Goal: Task Accomplishment & Management: Manage account settings

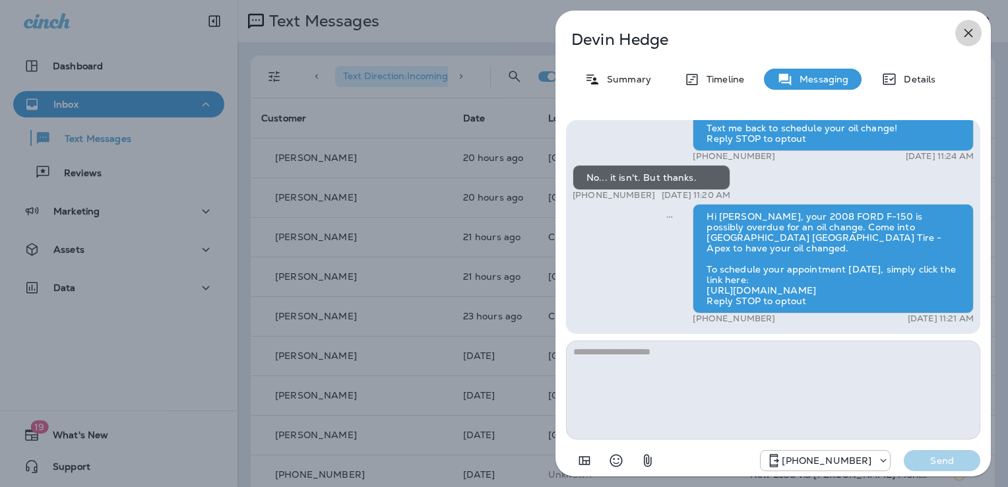
click at [971, 32] on icon "button" at bounding box center [968, 33] width 16 height 16
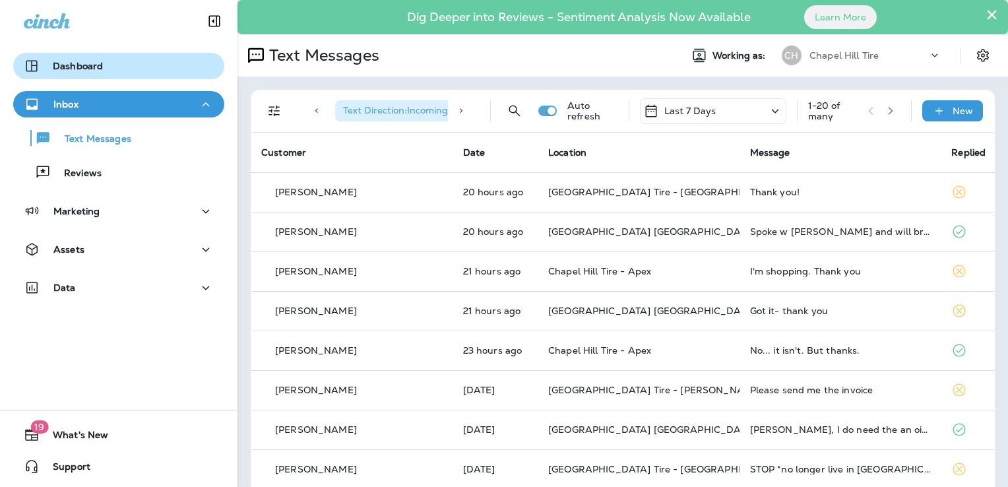
click at [92, 64] on p "Dashboard" at bounding box center [78, 66] width 50 height 11
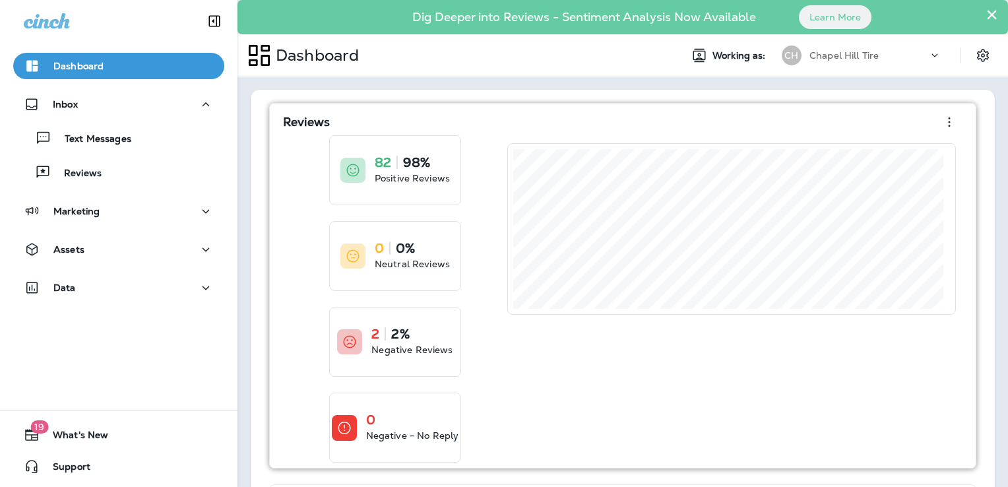
scroll to position [66, 0]
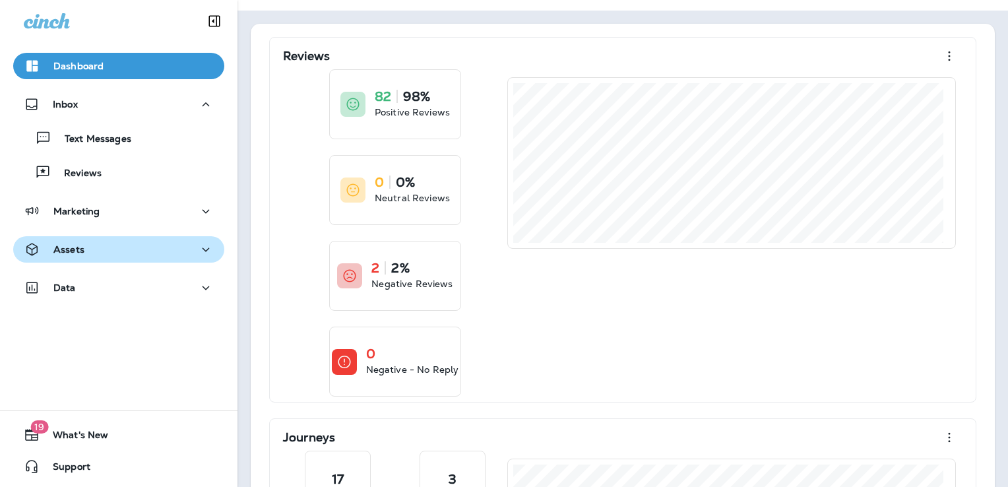
click at [65, 248] on p "Assets" at bounding box center [68, 249] width 31 height 11
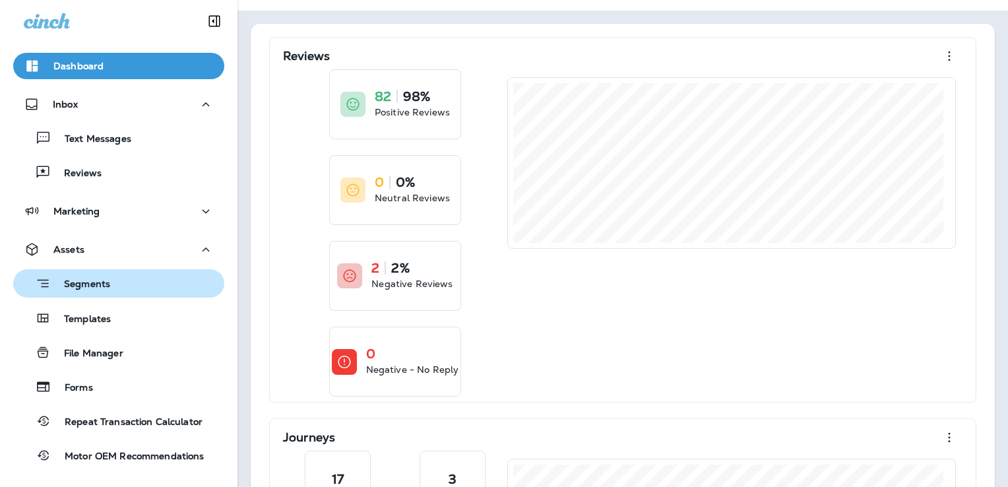
click at [73, 282] on p "Segments" at bounding box center [80, 284] width 59 height 13
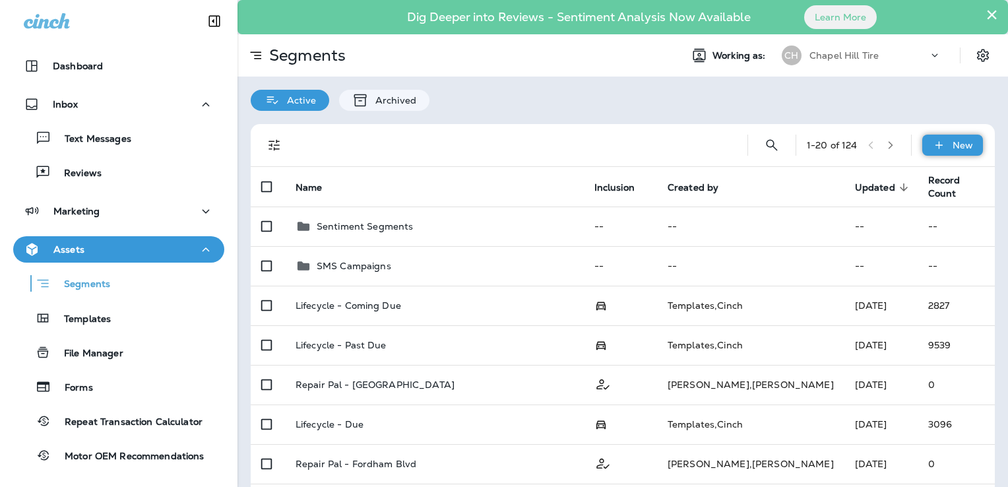
click at [934, 142] on icon at bounding box center [937, 144] width 7 height 7
click at [904, 181] on p "New Segment" at bounding box center [903, 176] width 71 height 11
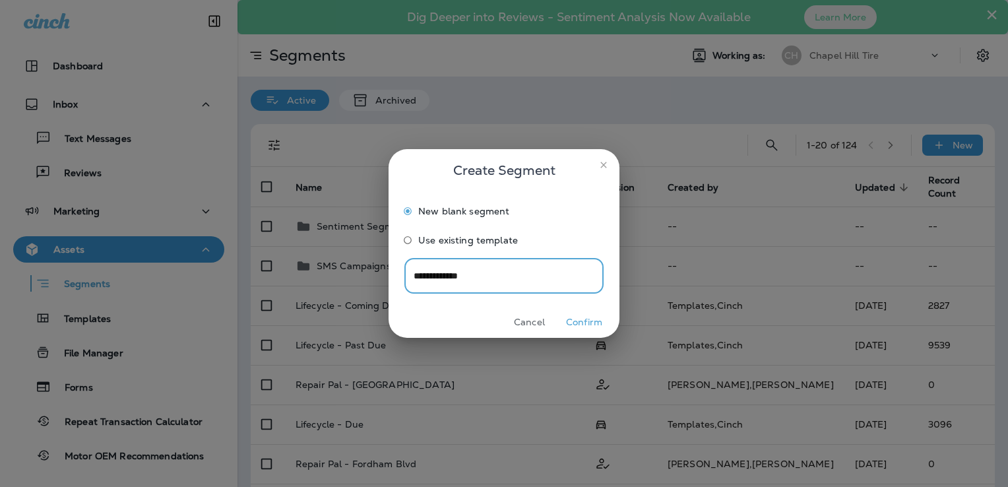
type input "**********"
click at [575, 322] on button "Confirm" at bounding box center [583, 322] width 49 height 20
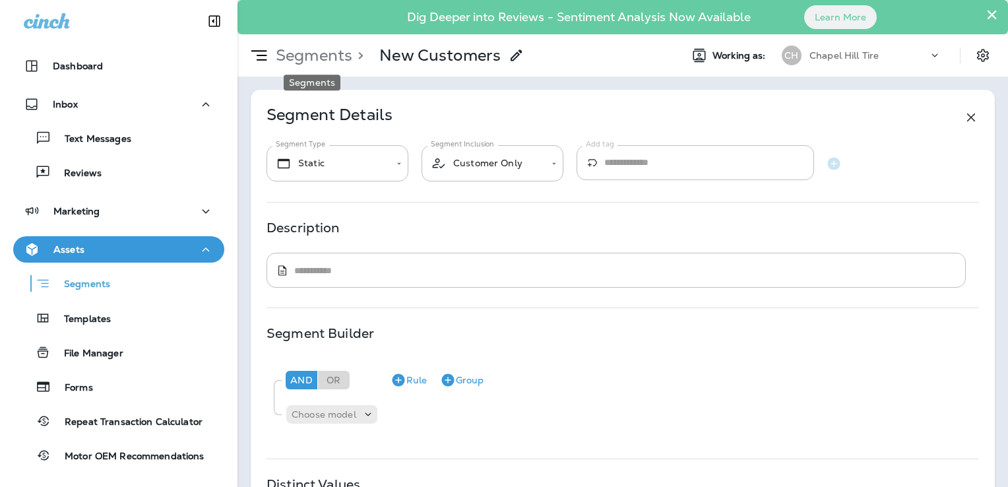
click at [302, 50] on p "Segments" at bounding box center [311, 55] width 82 height 20
click at [307, 57] on p "Segments" at bounding box center [311, 55] width 82 height 20
click at [291, 54] on p "Segments" at bounding box center [311, 55] width 82 height 20
click at [317, 53] on p "Segments" at bounding box center [311, 55] width 82 height 20
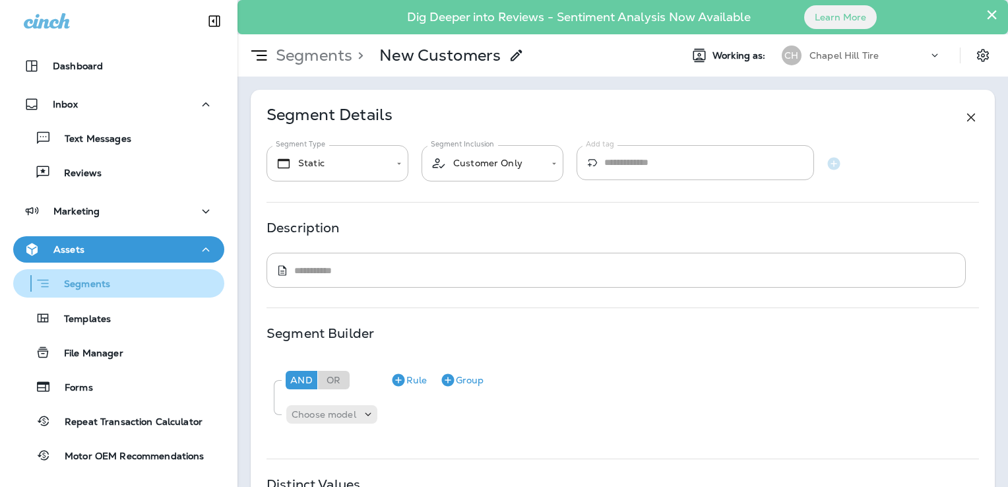
click at [89, 280] on p "Segments" at bounding box center [80, 284] width 59 height 13
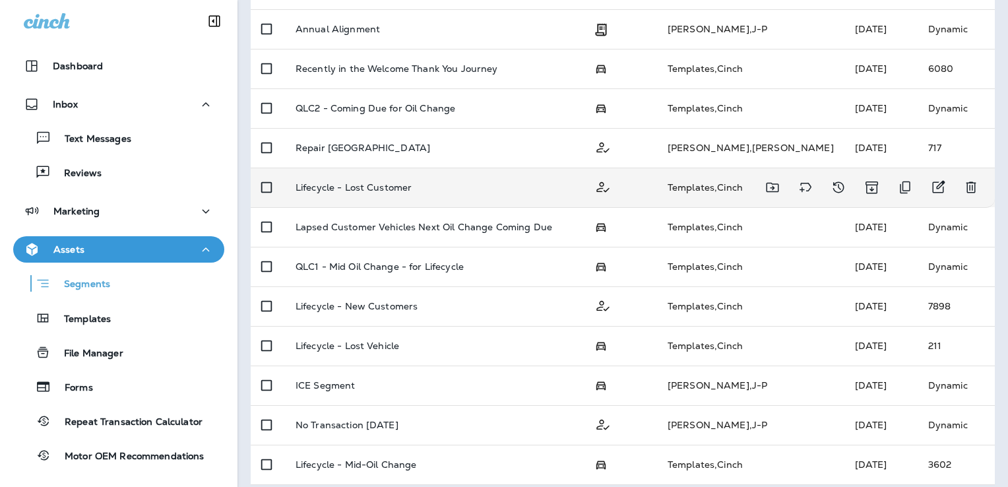
scroll to position [593, 0]
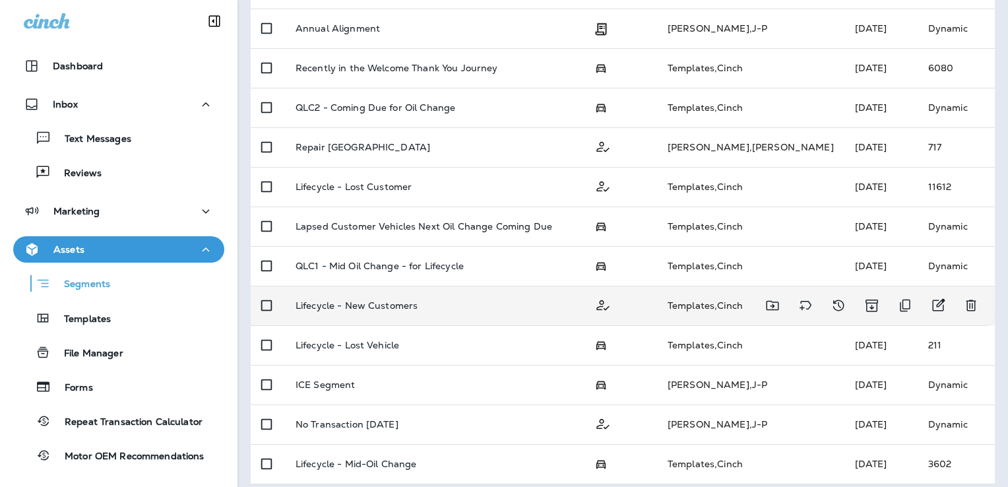
click at [356, 301] on p "Lifecycle - New Customers" at bounding box center [356, 305] width 123 height 11
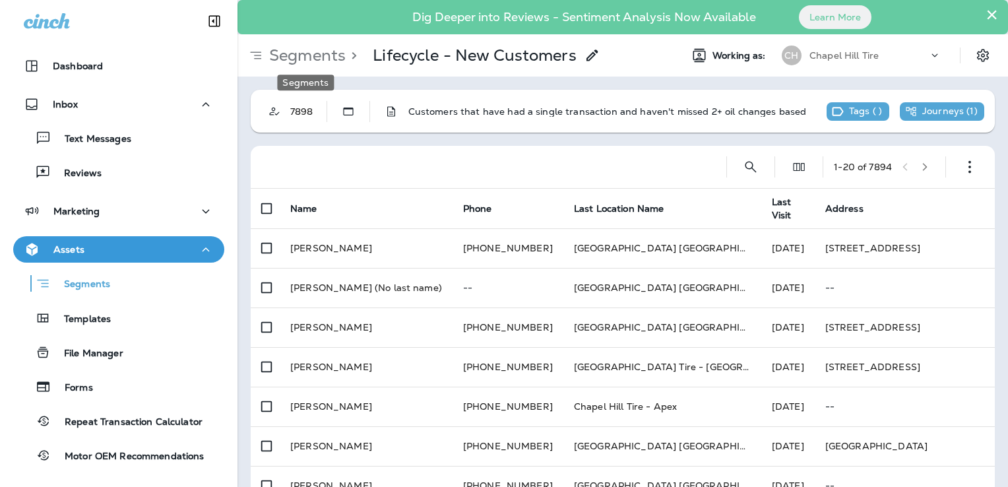
click at [321, 56] on p "Segments" at bounding box center [305, 55] width 82 height 20
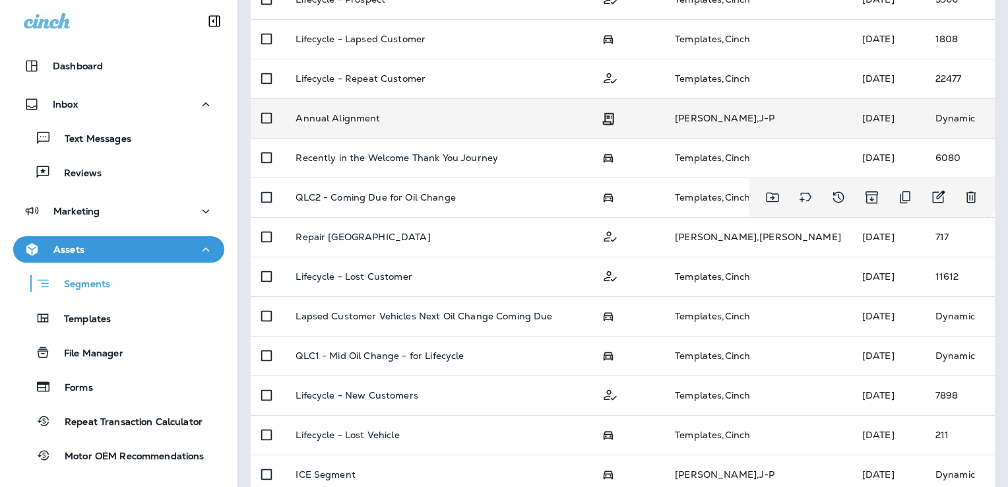
scroll to position [528, 0]
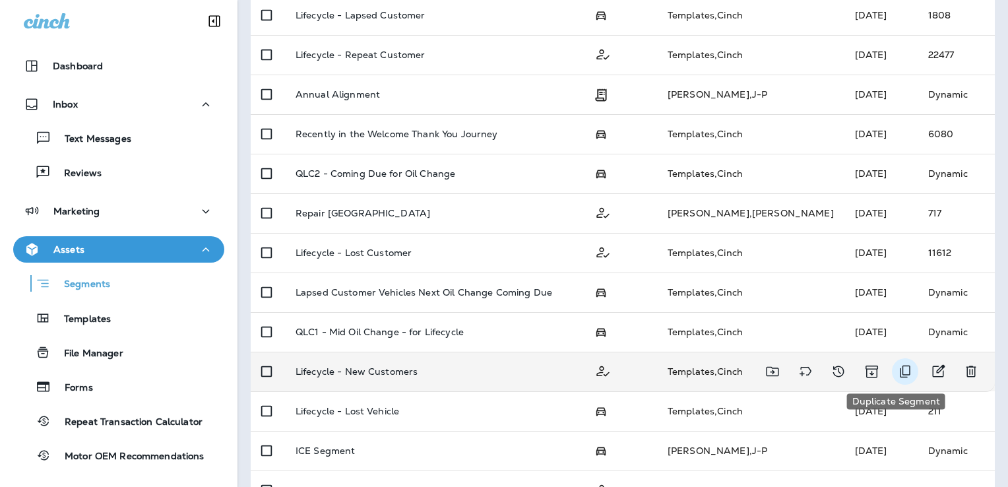
click at [897, 373] on icon "Duplicate Segment" at bounding box center [905, 371] width 16 height 16
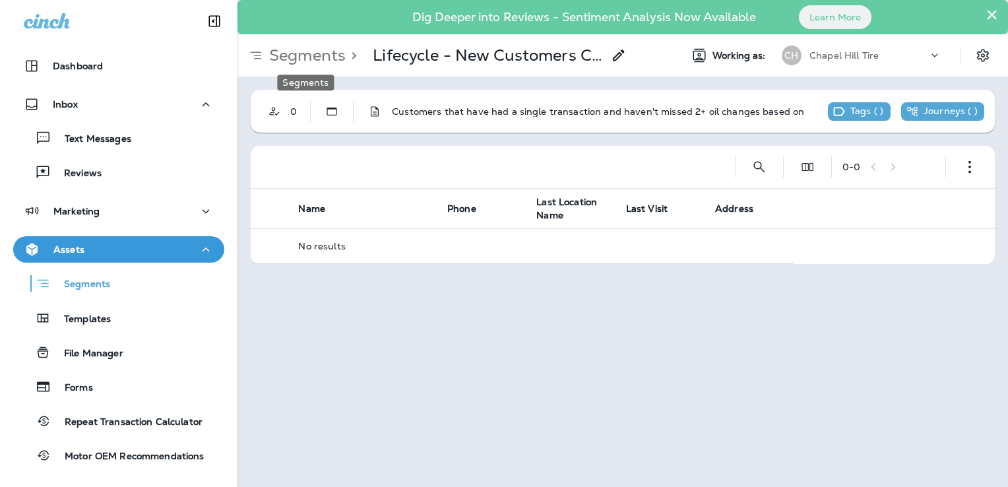
click at [303, 54] on p "Segments" at bounding box center [305, 55] width 82 height 20
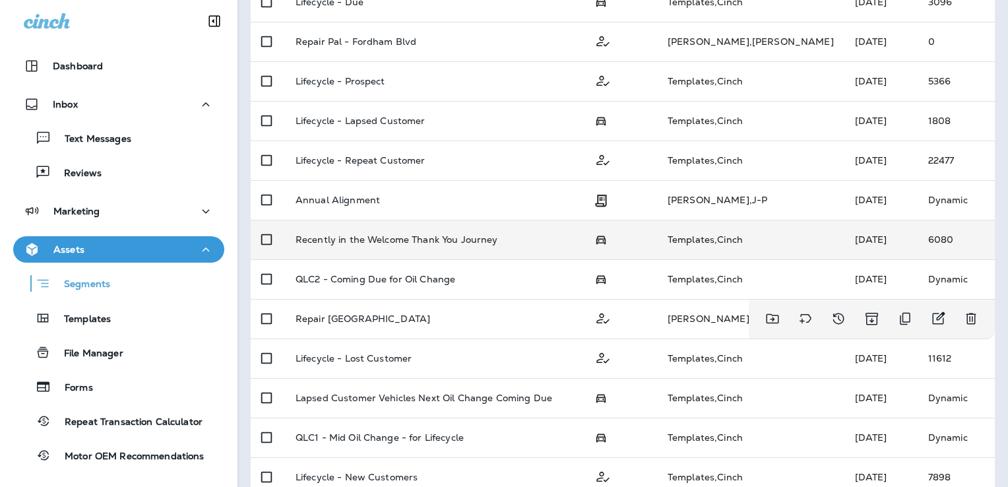
scroll to position [132, 0]
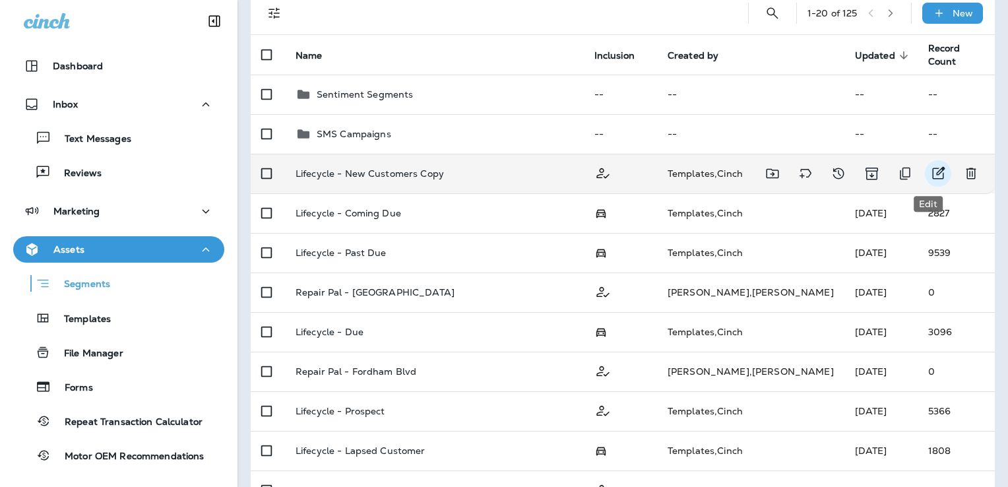
click at [930, 171] on icon "Edit" at bounding box center [938, 174] width 16 height 16
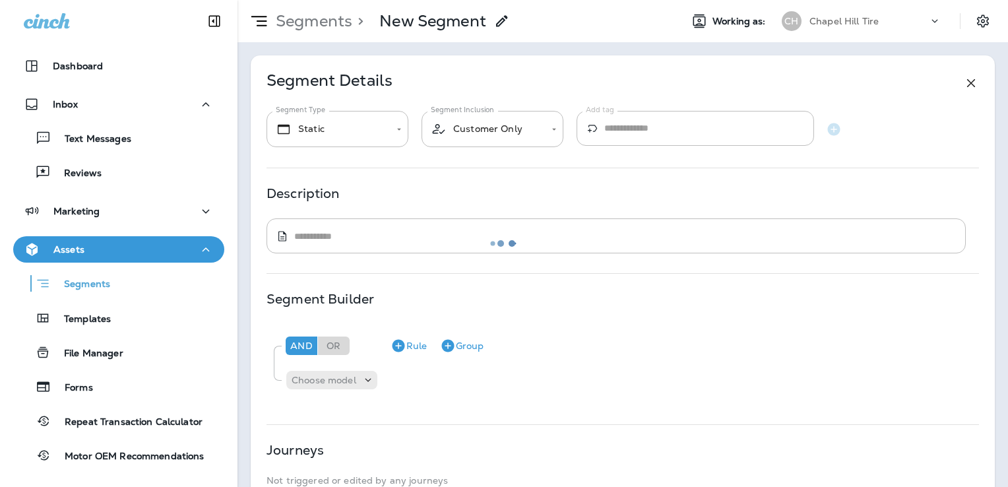
type textarea "**********"
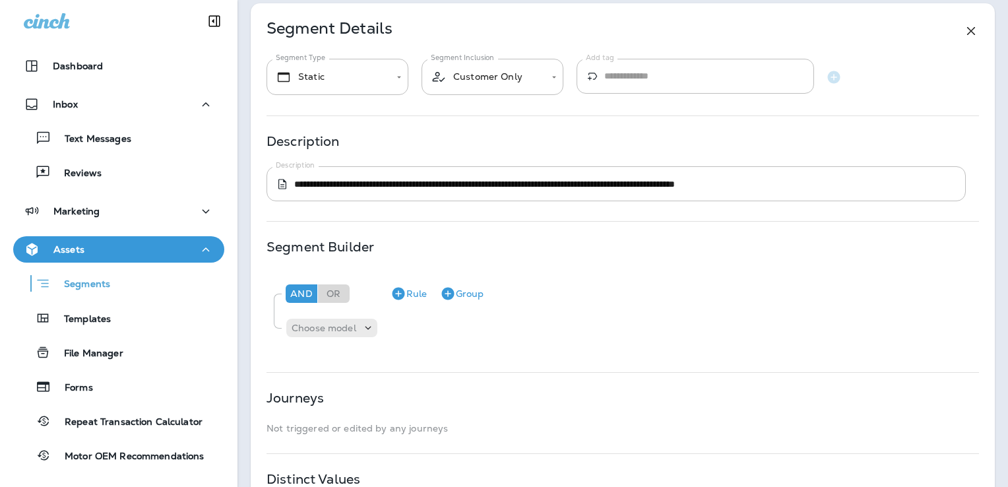
scroll to position [82, 0]
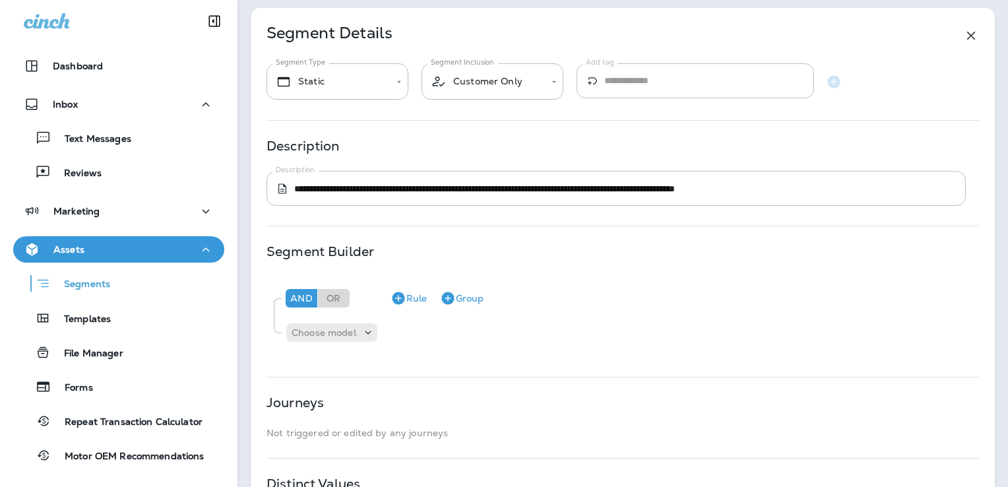
click at [558, 295] on div "And Or Rule Group" at bounding box center [627, 298] width 690 height 32
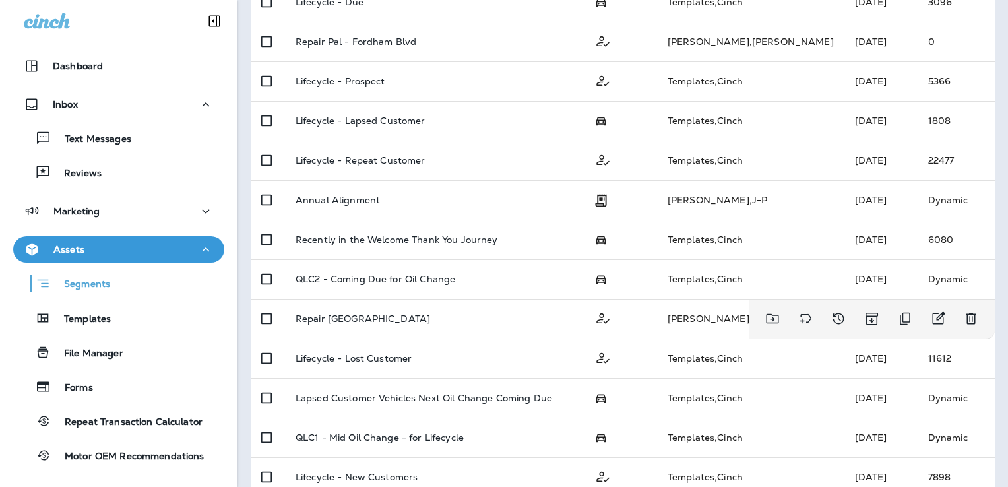
scroll to position [528, 0]
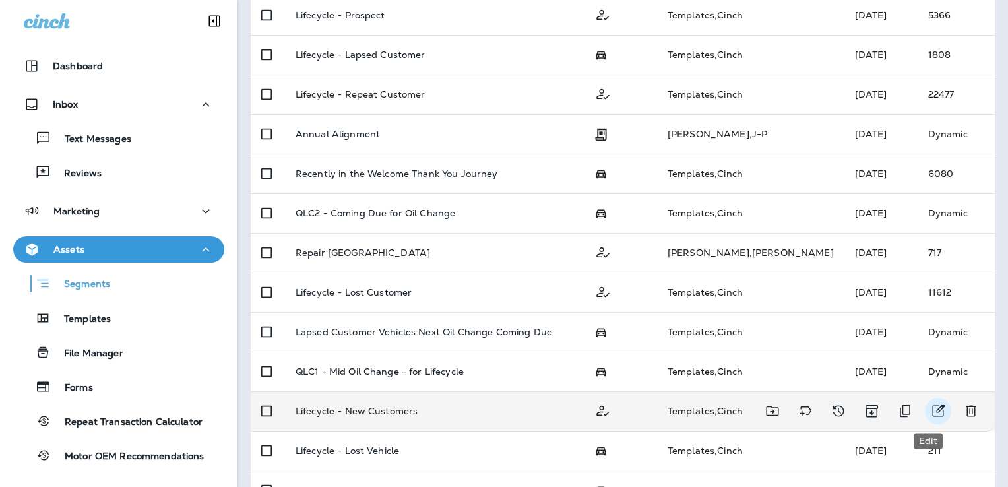
click at [930, 412] on icon "Edit" at bounding box center [938, 411] width 16 height 16
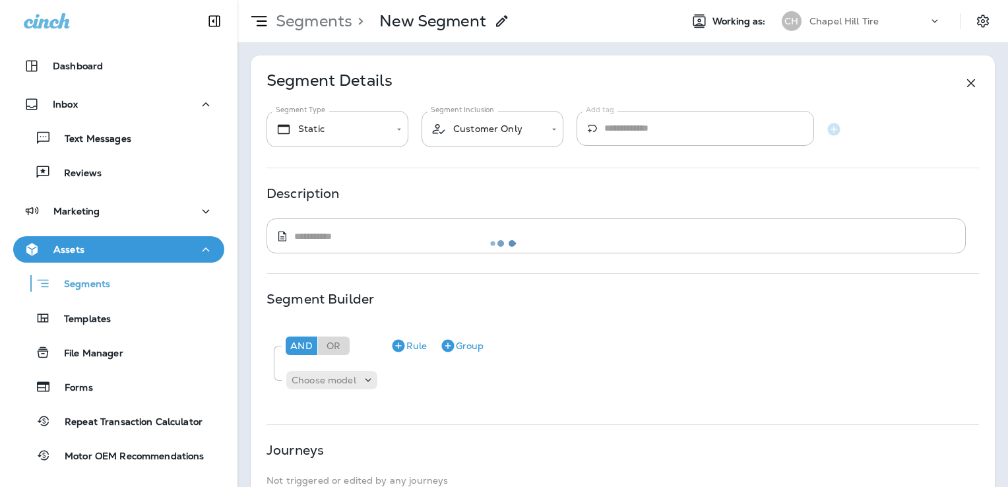
type textarea "**********"
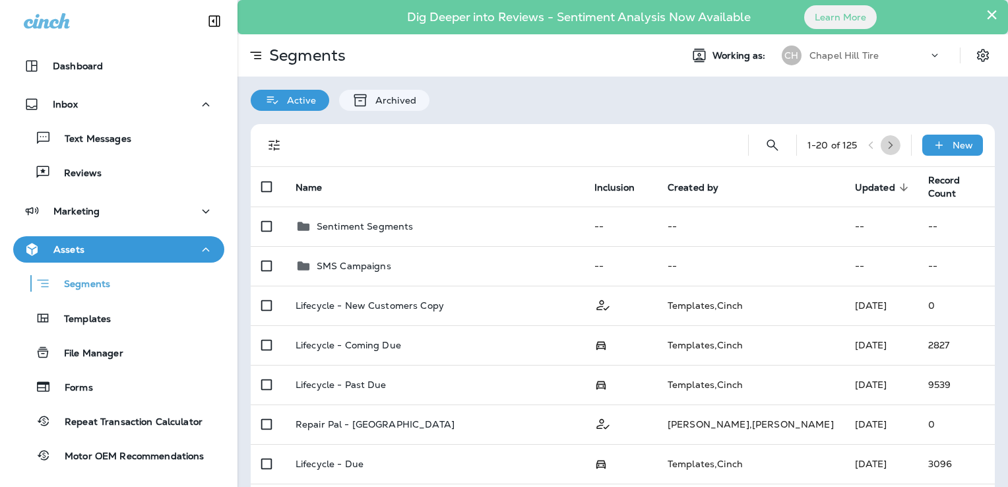
click at [886, 147] on icon "button" at bounding box center [890, 144] width 9 height 9
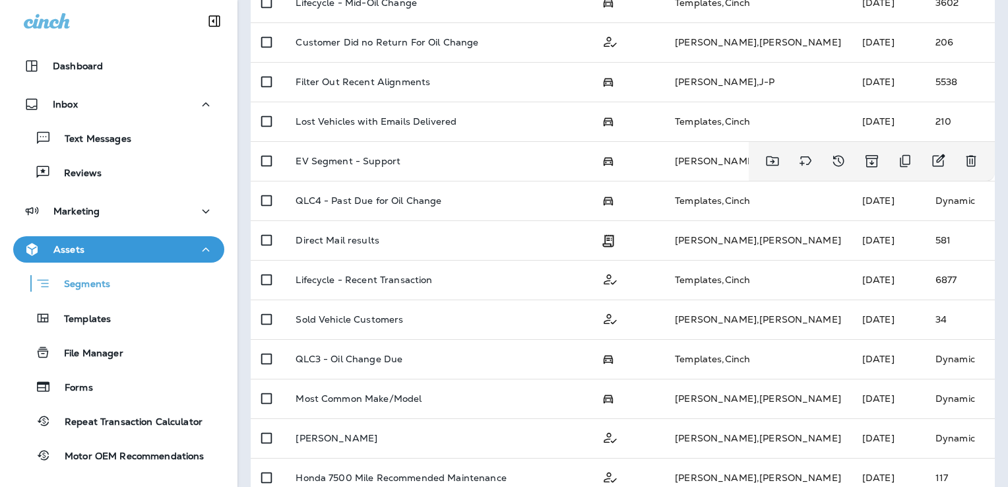
scroll to position [330, 0]
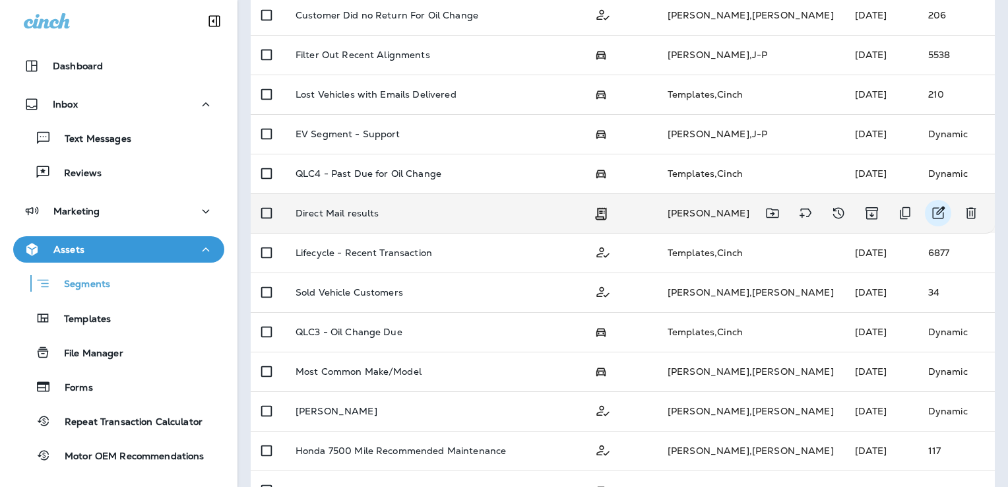
click at [932, 208] on icon "Edit" at bounding box center [938, 212] width 13 height 13
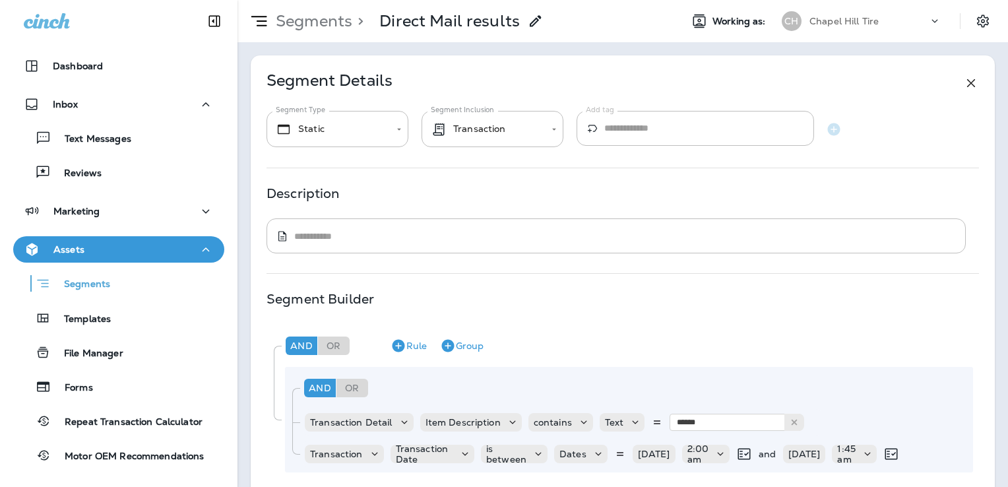
type input "**********"
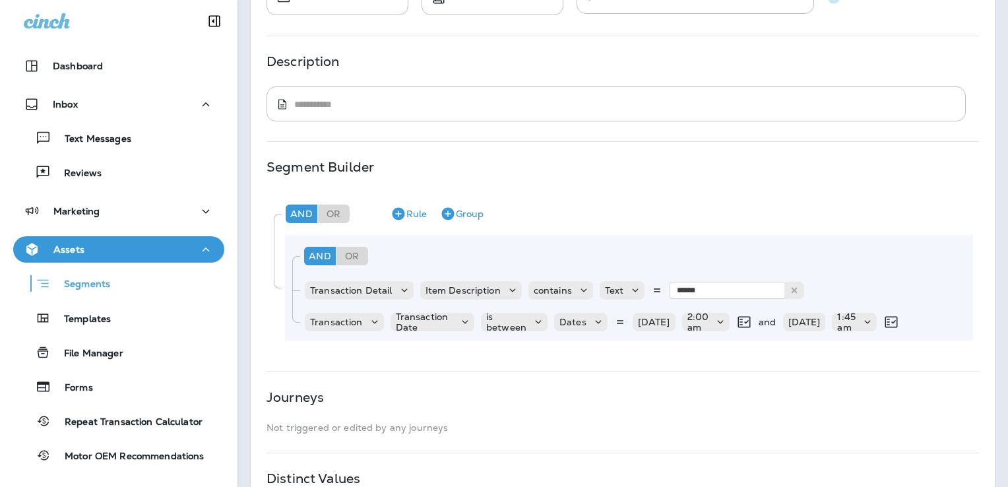
scroll to position [198, 0]
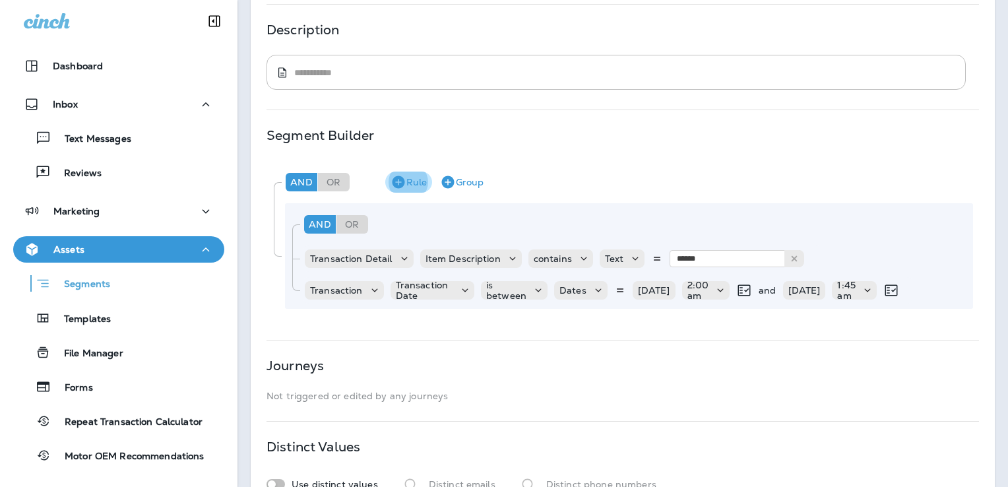
click at [399, 181] on icon "button" at bounding box center [398, 182] width 13 height 13
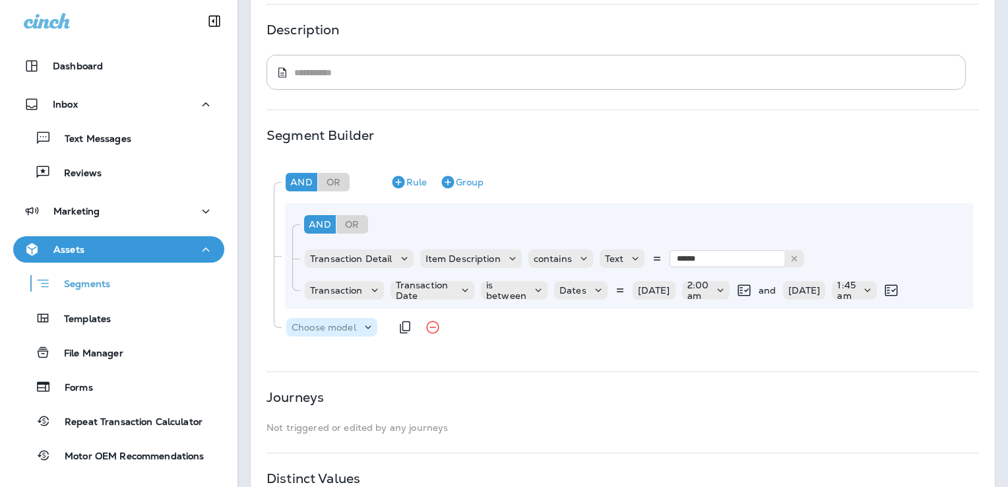
click at [368, 328] on icon at bounding box center [367, 326] width 13 height 13
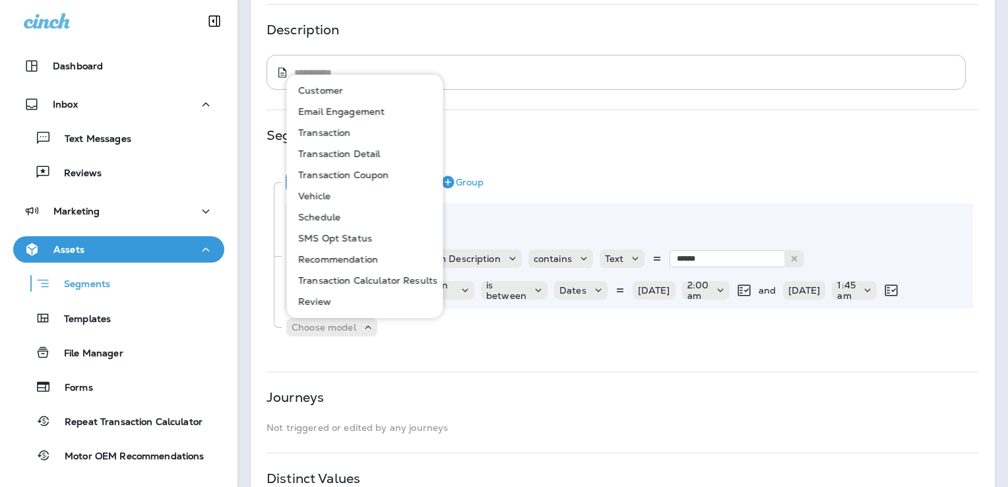
click at [340, 131] on p "Transaction" at bounding box center [322, 132] width 58 height 11
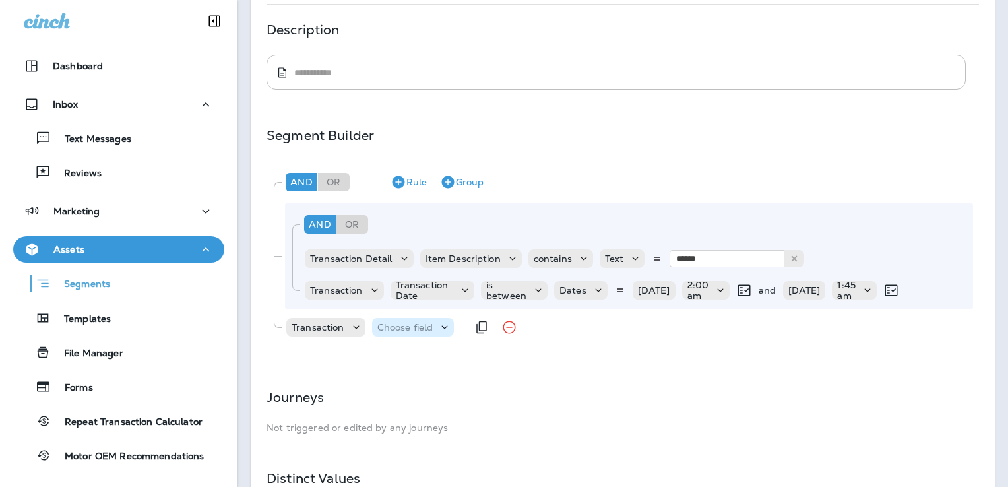
click at [437, 326] on div "Choose field" at bounding box center [405, 327] width 67 height 11
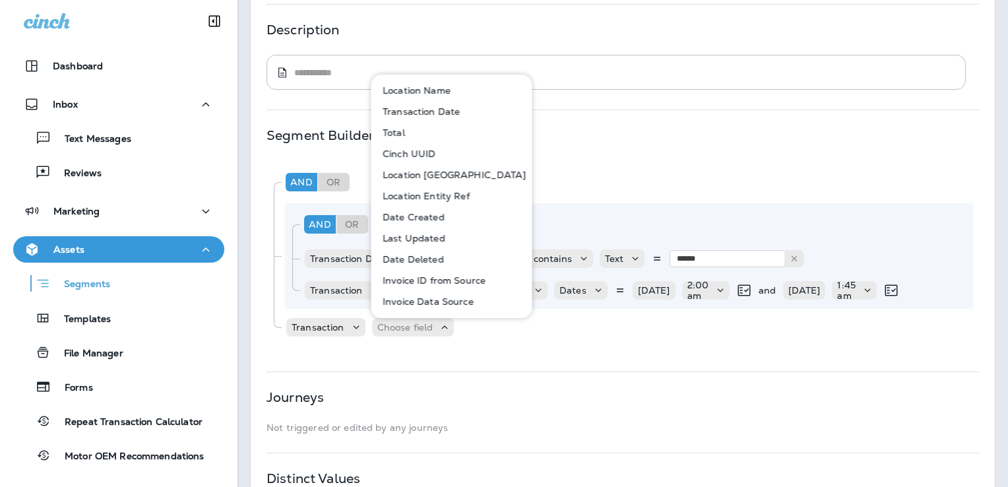
scroll to position [0, 0]
click at [433, 91] on p "Location Name" at bounding box center [413, 90] width 73 height 11
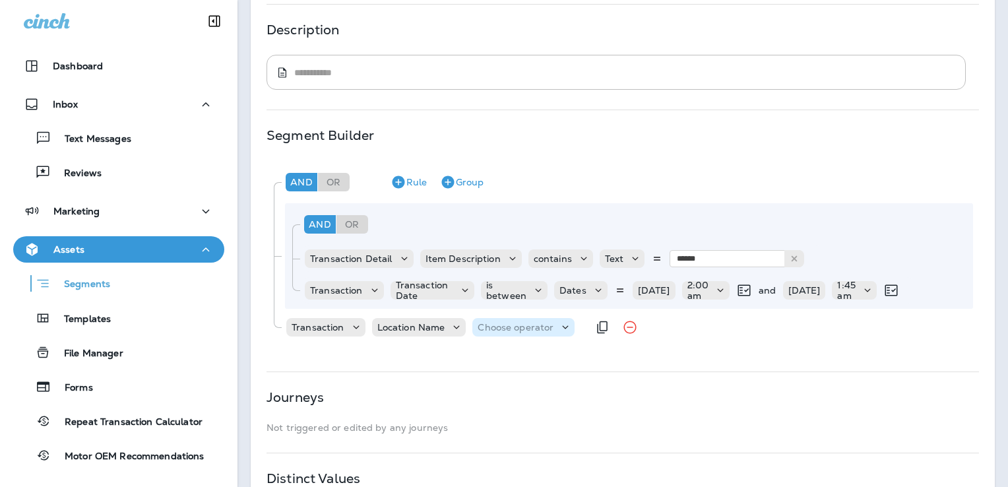
click at [524, 322] on p "Choose operator" at bounding box center [515, 327] width 76 height 11
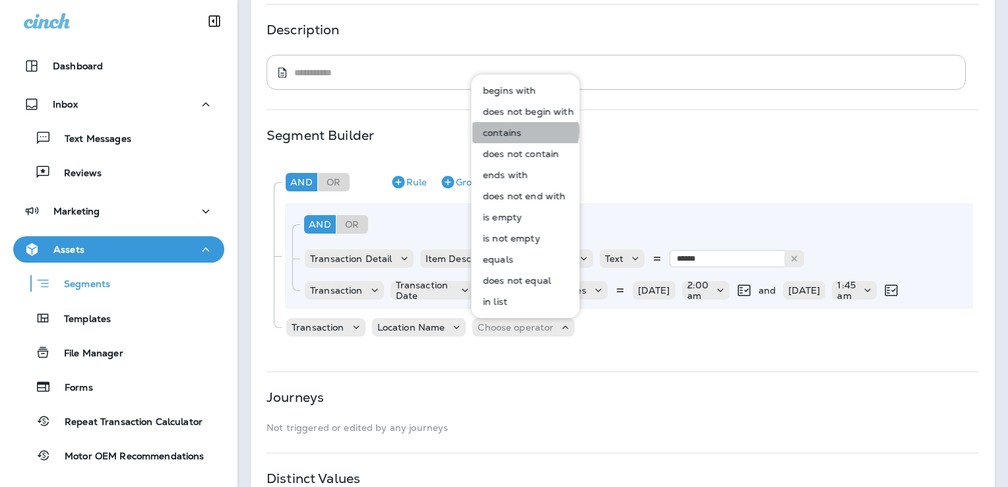
click at [511, 131] on p "contains" at bounding box center [499, 132] width 44 height 11
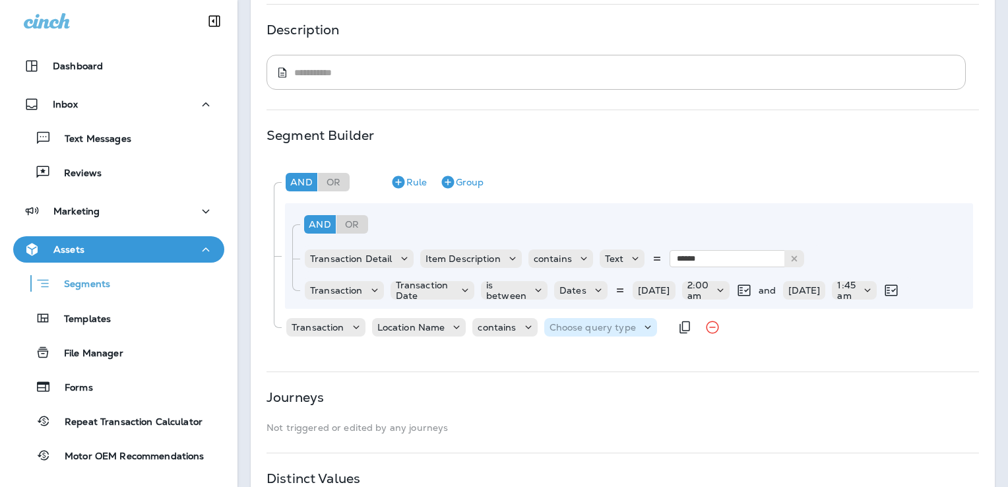
click at [620, 326] on p "Choose query type" at bounding box center [592, 327] width 86 height 11
click at [586, 357] on button "Text" at bounding box center [581, 359] width 76 height 21
click at [674, 326] on input "text" at bounding box center [680, 326] width 132 height 17
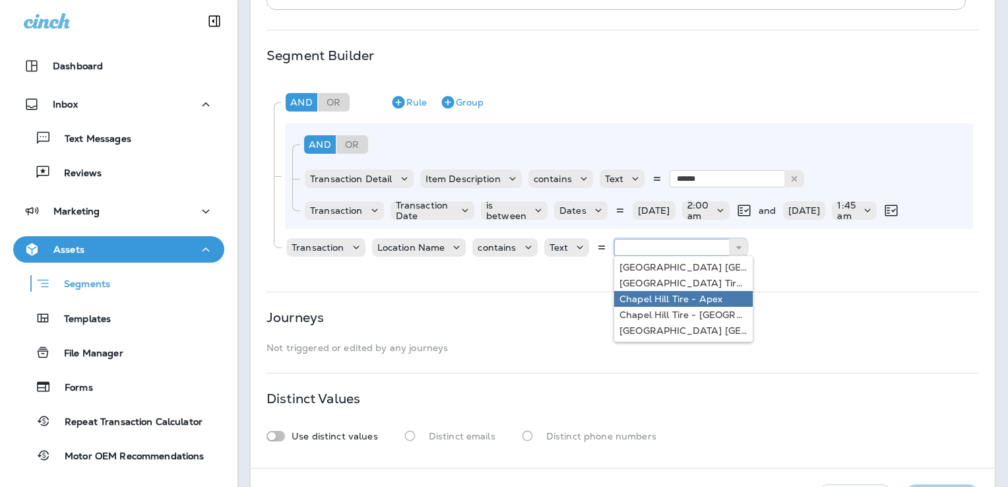
scroll to position [324, 0]
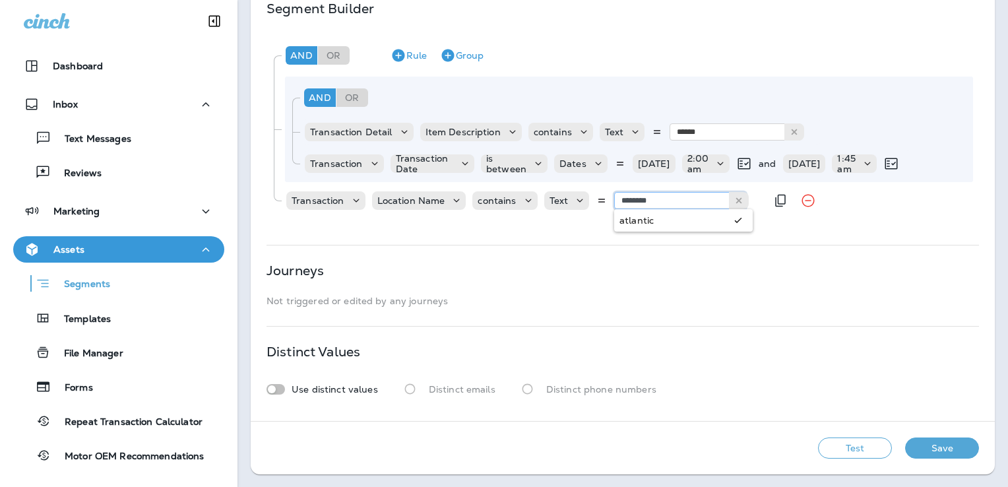
type input "********"
click at [661, 216] on div "And Or Rule Group And Or Rule Group Transaction Detail Item Description contain…" at bounding box center [621, 126] width 711 height 185
click at [845, 448] on button "Test" at bounding box center [855, 447] width 74 height 21
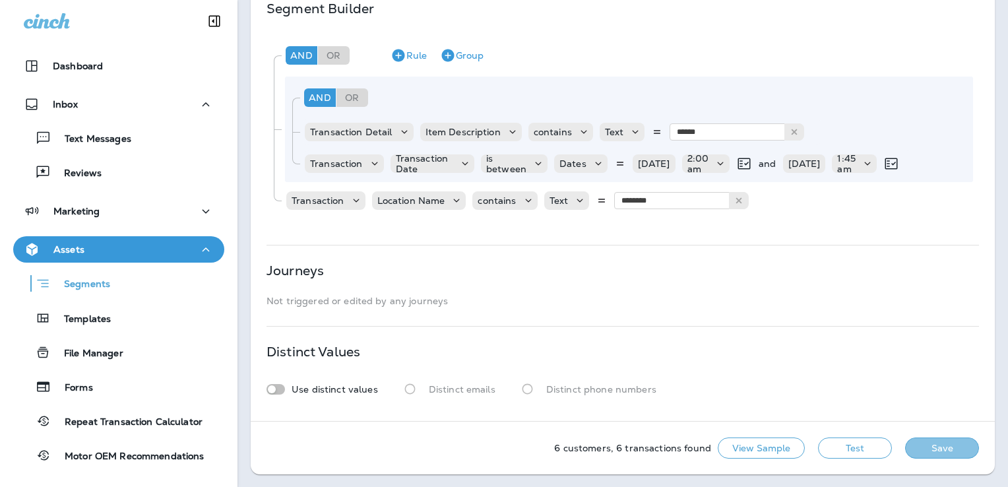
click at [926, 449] on button "Save" at bounding box center [942, 447] width 74 height 21
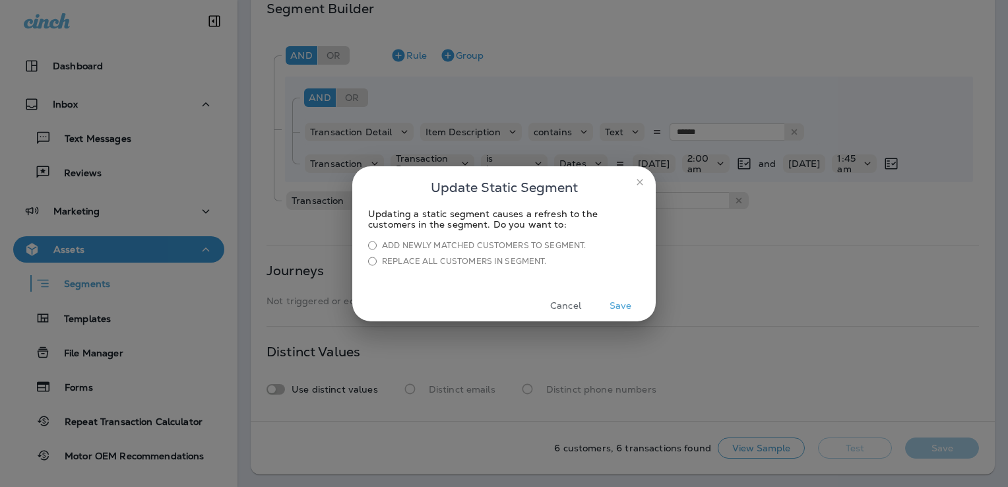
click at [623, 302] on button "Save" at bounding box center [619, 305] width 49 height 20
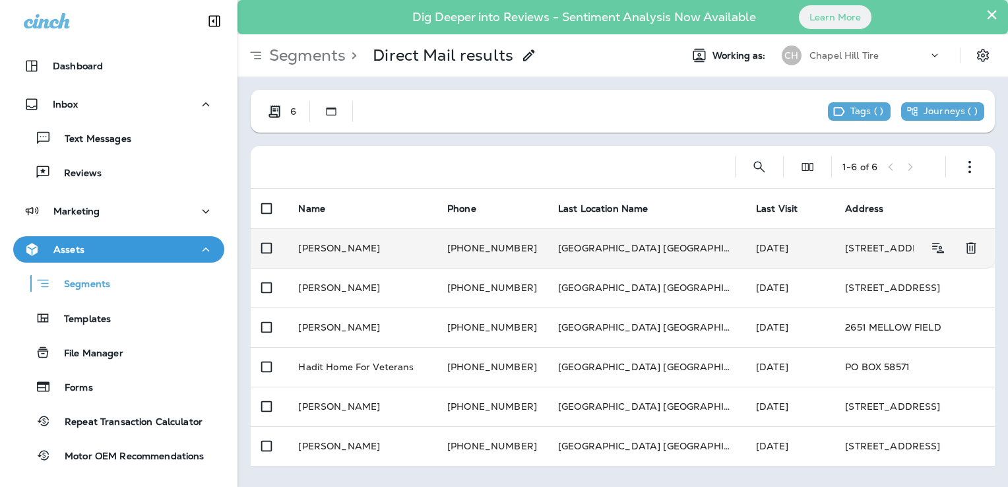
click at [605, 241] on td "[GEOGRAPHIC_DATA] [GEOGRAPHIC_DATA]" at bounding box center [646, 248] width 198 height 40
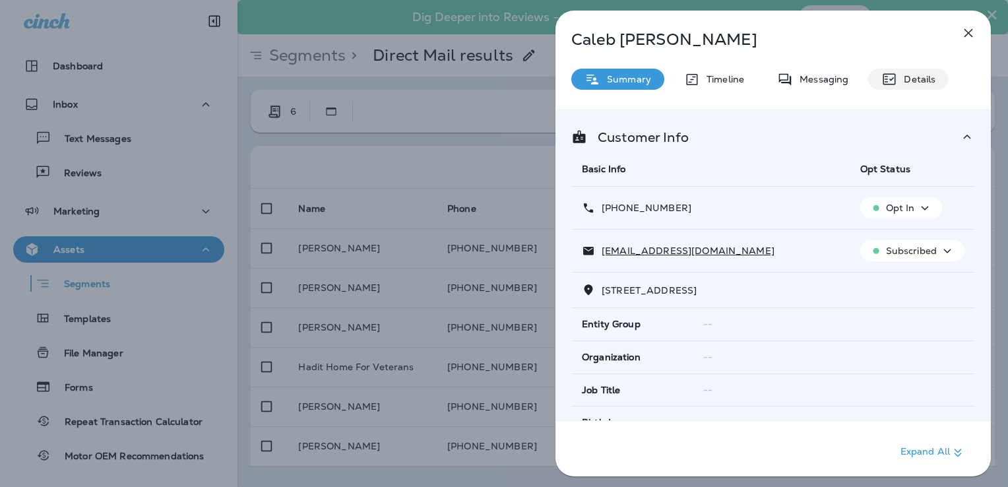
click at [899, 80] on p "Details" at bounding box center [916, 79] width 38 height 11
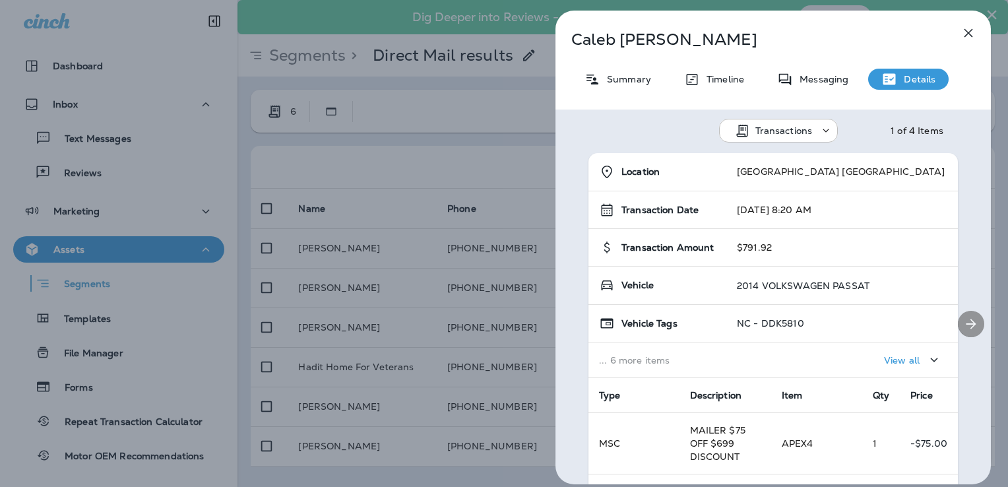
click at [965, 324] on icon "Next" at bounding box center [971, 324] width 16 height 16
click at [572, 320] on icon "Previous" at bounding box center [574, 322] width 8 height 8
click at [968, 33] on icon "button" at bounding box center [968, 33] width 9 height 9
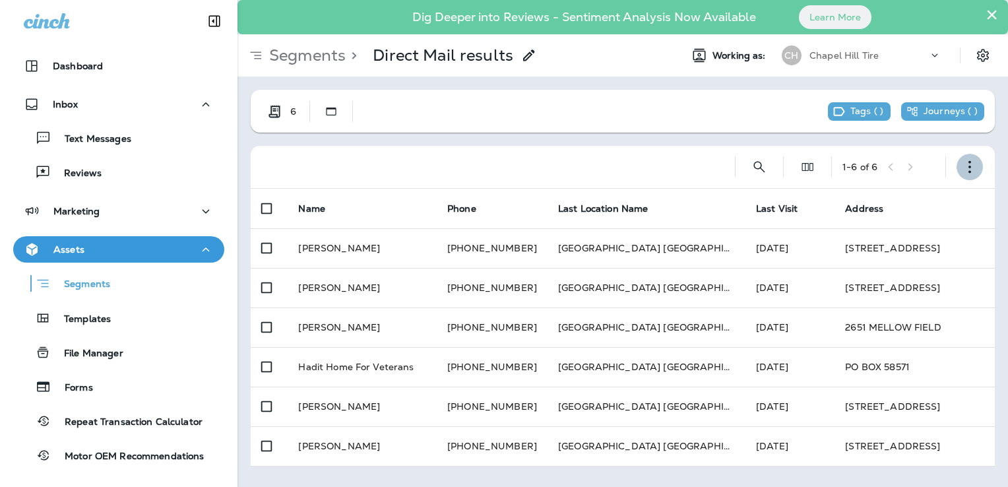
click at [966, 169] on icon "button" at bounding box center [969, 166] width 13 height 13
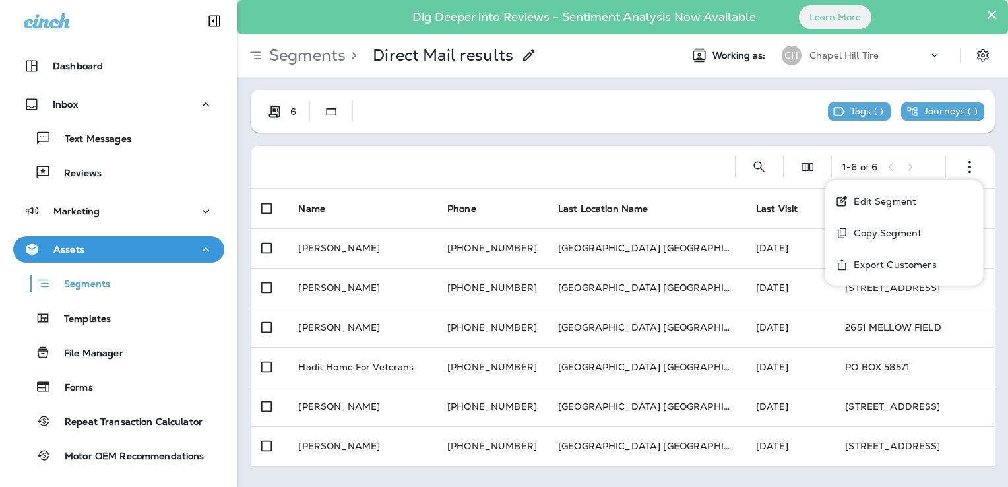
click at [884, 268] on p "Export Customers" at bounding box center [892, 264] width 88 height 11
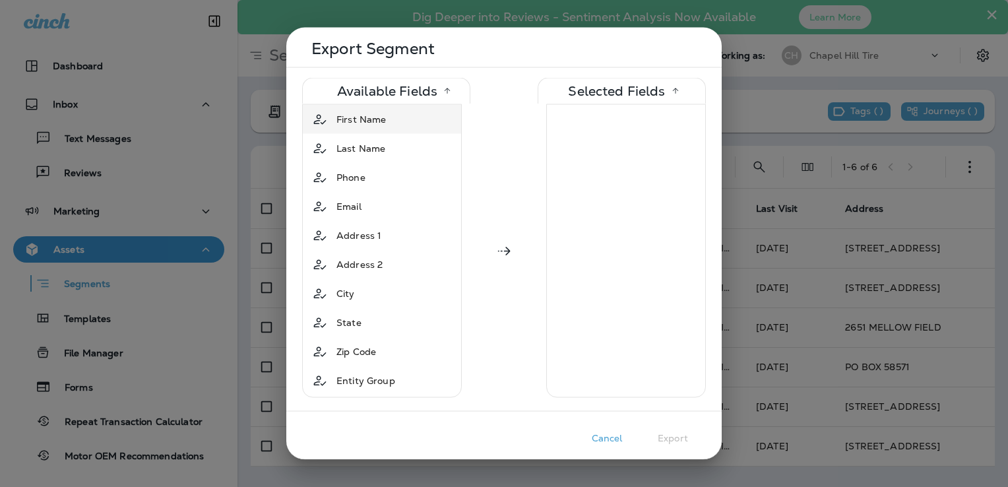
click at [386, 122] on div "First Name" at bounding box center [361, 119] width 60 height 24
click at [375, 113] on span "Last Name" at bounding box center [360, 119] width 49 height 13
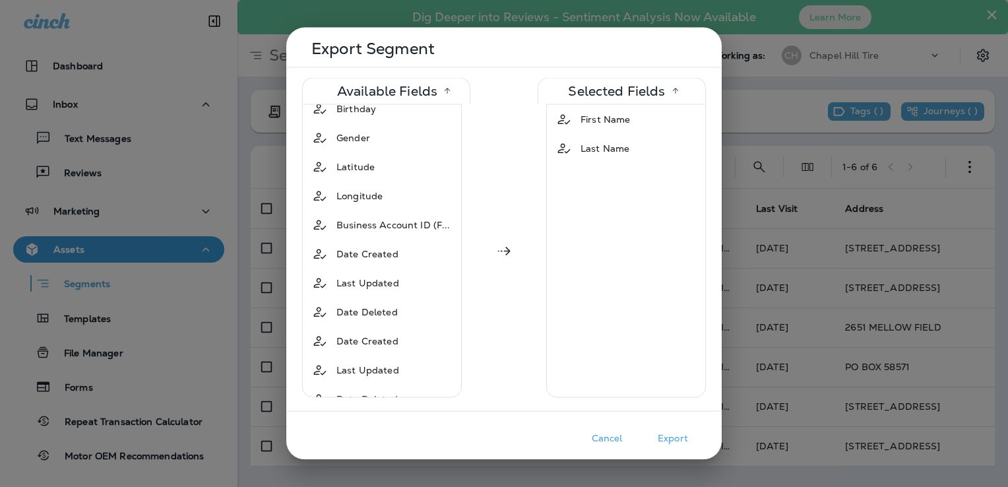
scroll to position [330, 0]
click at [369, 218] on span "Date Created" at bounding box center [367, 224] width 62 height 13
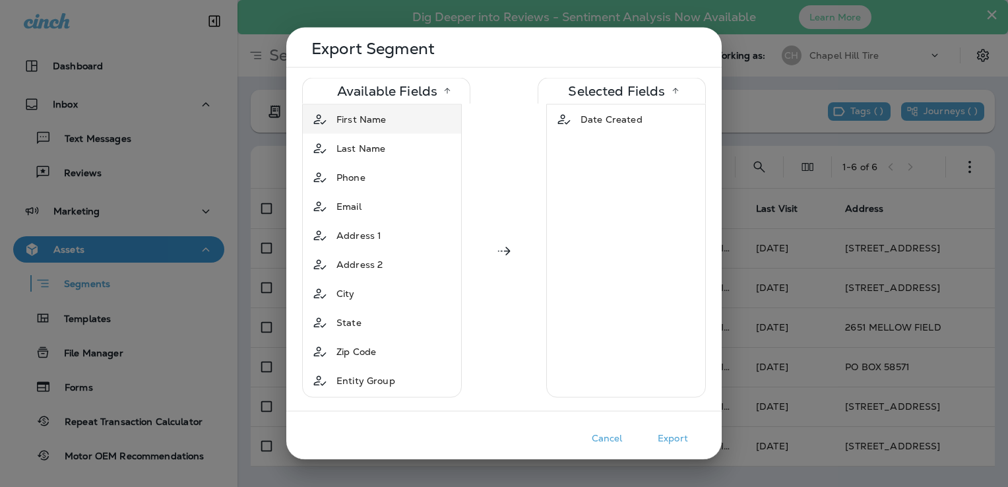
click at [398, 113] on div "First Name" at bounding box center [381, 119] width 153 height 24
click at [393, 121] on div "Last Name" at bounding box center [381, 119] width 153 height 24
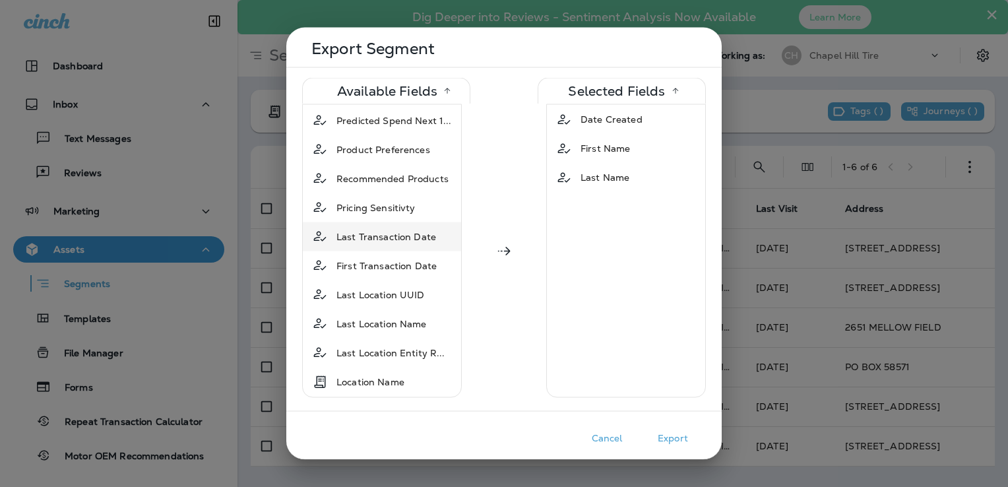
scroll to position [1187, 0]
click at [406, 229] on span "Last Transaction Date" at bounding box center [386, 235] width 100 height 13
click at [418, 287] on span "Last Location Name" at bounding box center [381, 293] width 90 height 13
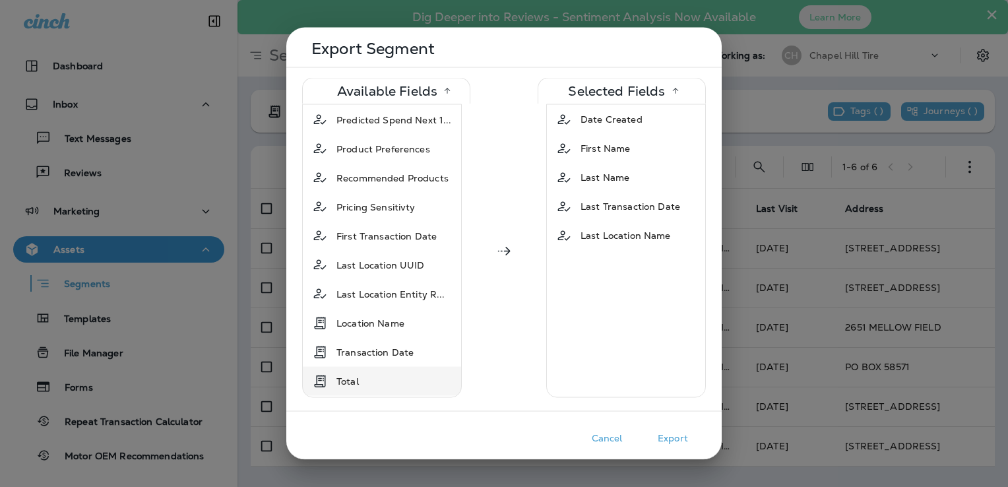
click at [380, 369] on div "Total" at bounding box center [381, 381] width 153 height 24
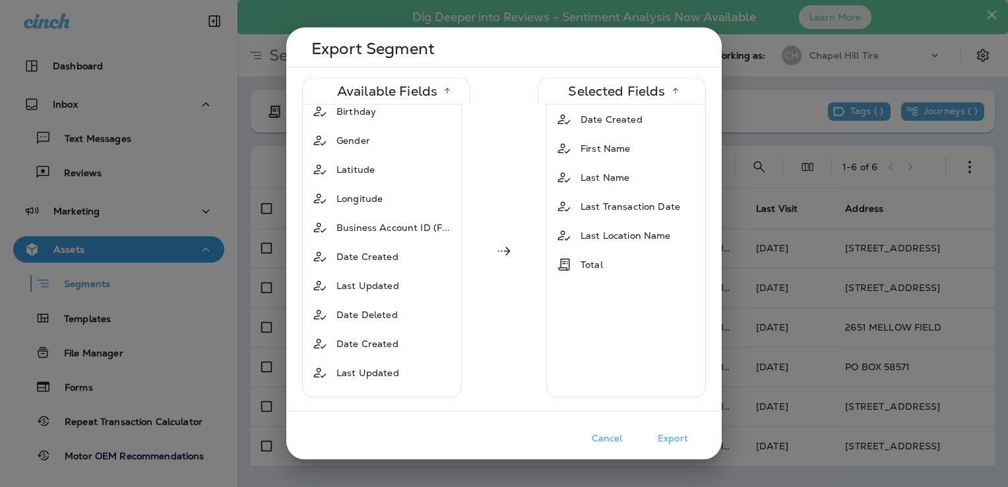
scroll to position [0, 0]
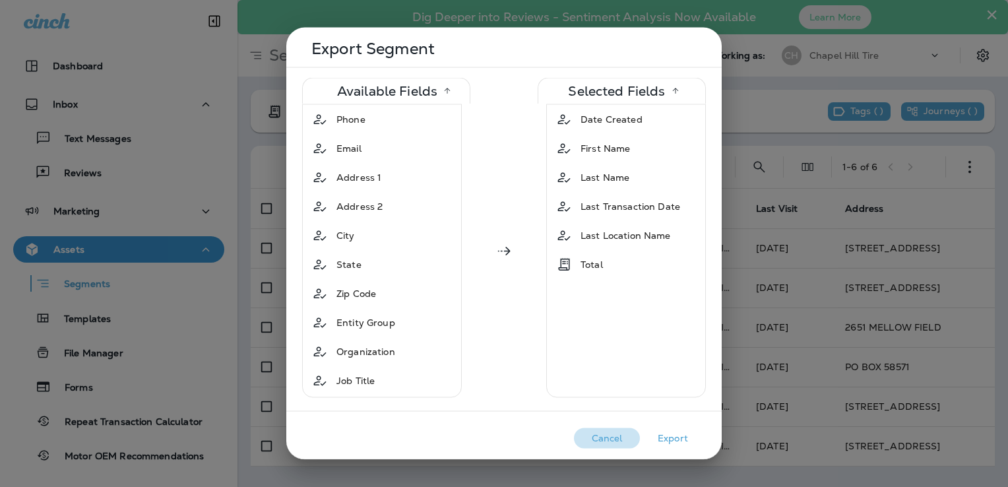
click at [604, 437] on button "Cancel" at bounding box center [607, 438] width 66 height 20
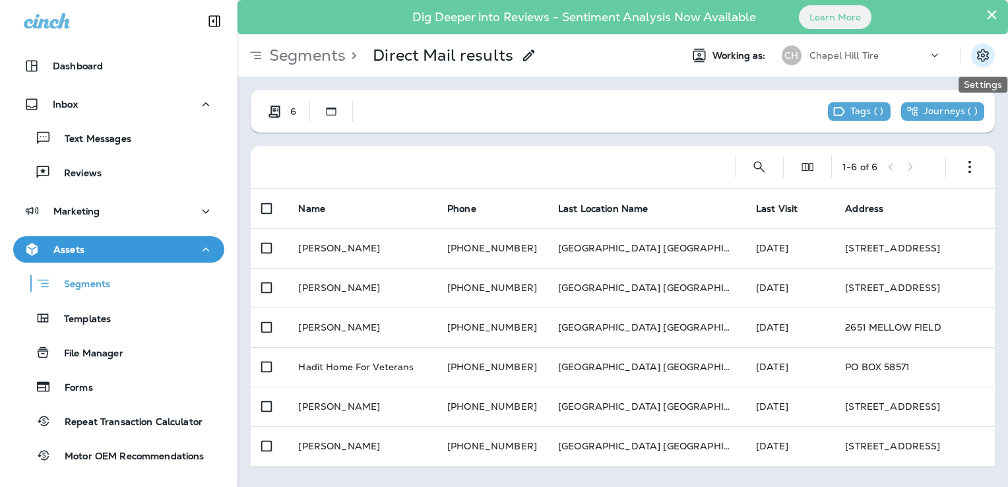
click at [983, 57] on icon "Settings" at bounding box center [983, 55] width 12 height 13
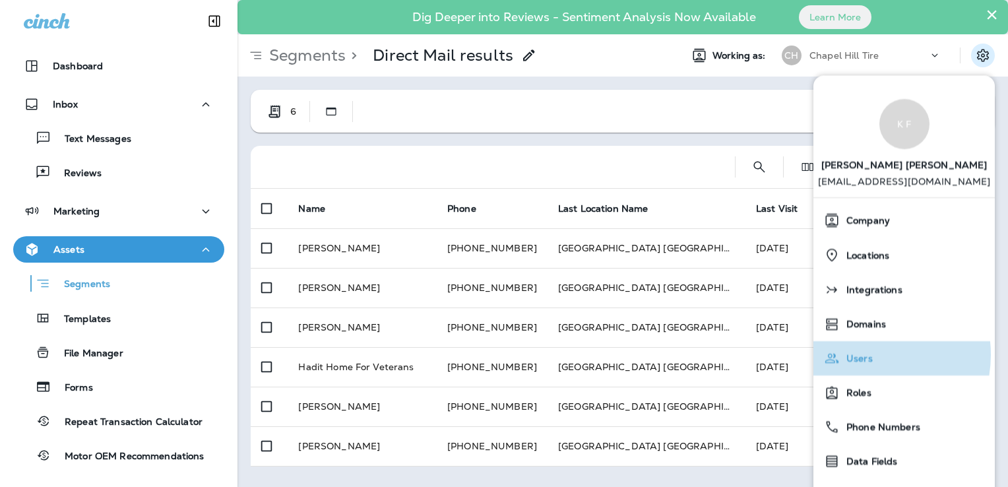
click at [862, 355] on span "Users" at bounding box center [855, 358] width 33 height 11
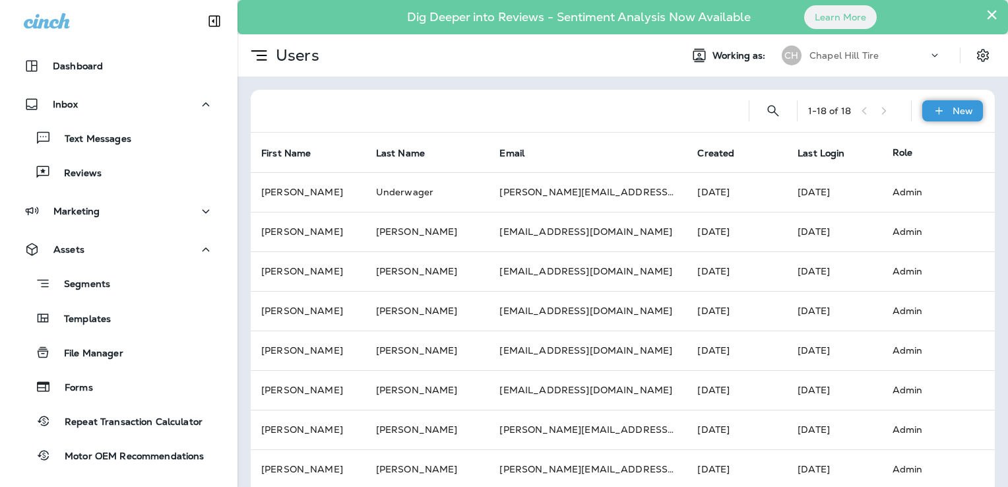
click at [932, 105] on icon at bounding box center [939, 110] width 14 height 13
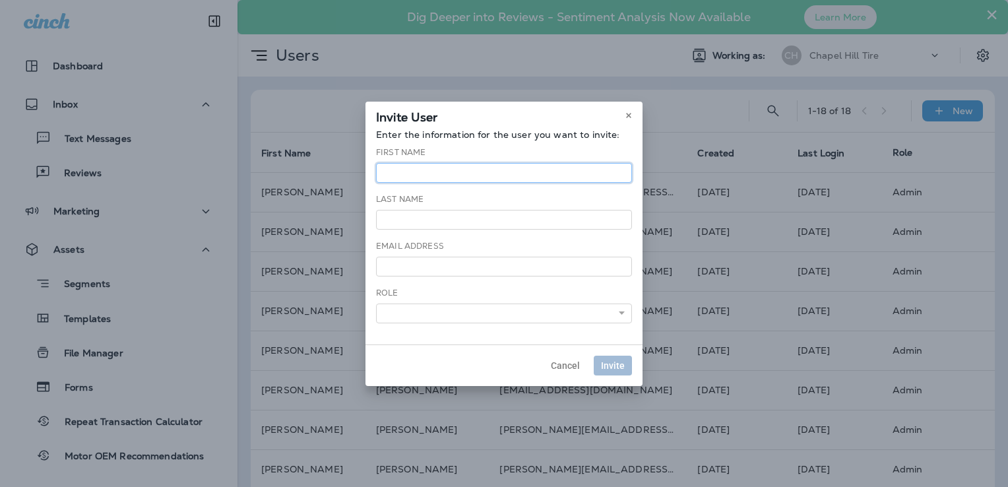
click at [404, 177] on input "text" at bounding box center [504, 173] width 256 height 20
type input "**********"
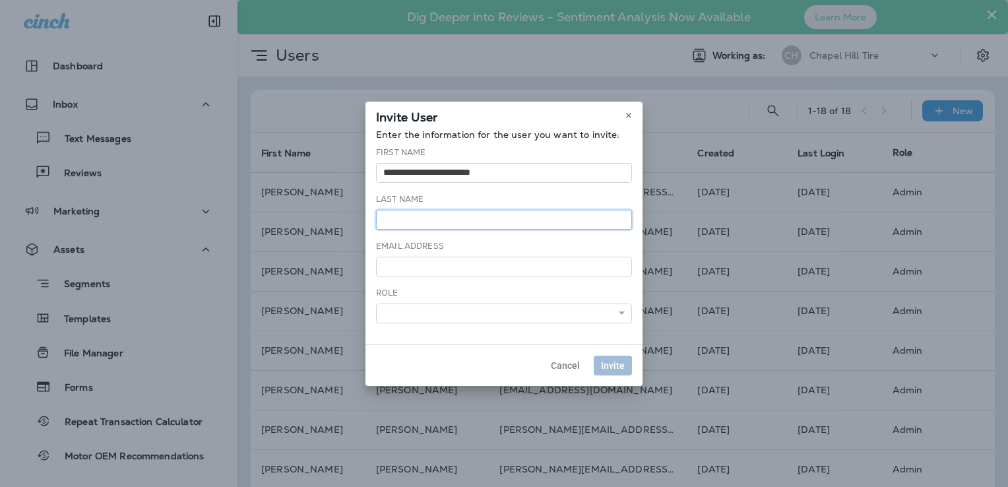
click at [429, 226] on input "text" at bounding box center [504, 220] width 256 height 20
drag, startPoint x: 508, startPoint y: 169, endPoint x: 309, endPoint y: 158, distance: 200.1
click at [309, 158] on div "**********" at bounding box center [504, 243] width 1008 height 487
click at [396, 273] on input "email" at bounding box center [504, 267] width 256 height 20
paste input "**********"
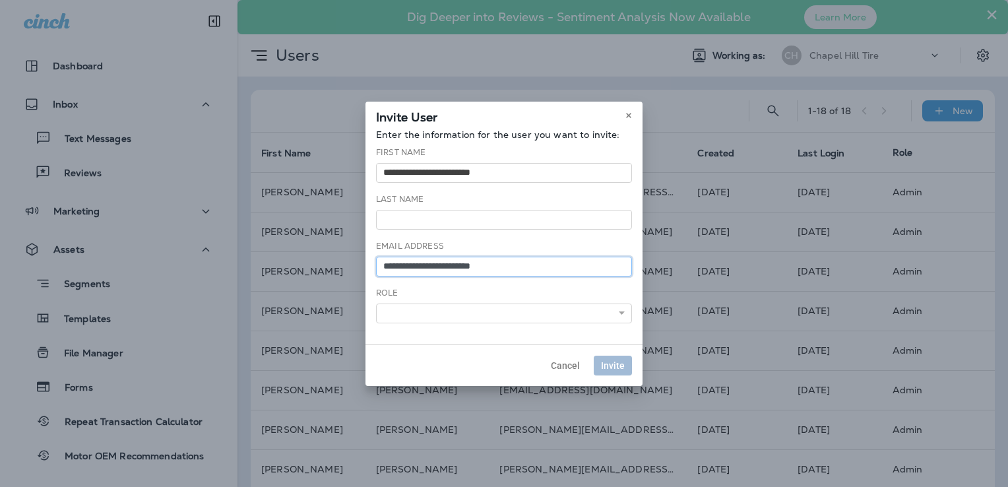
type input "**********"
drag, startPoint x: 501, startPoint y: 175, endPoint x: 273, endPoint y: 155, distance: 229.0
click at [273, 155] on div "**********" at bounding box center [504, 243] width 1008 height 487
type input "***"
click at [400, 218] on input "text" at bounding box center [504, 220] width 256 height 20
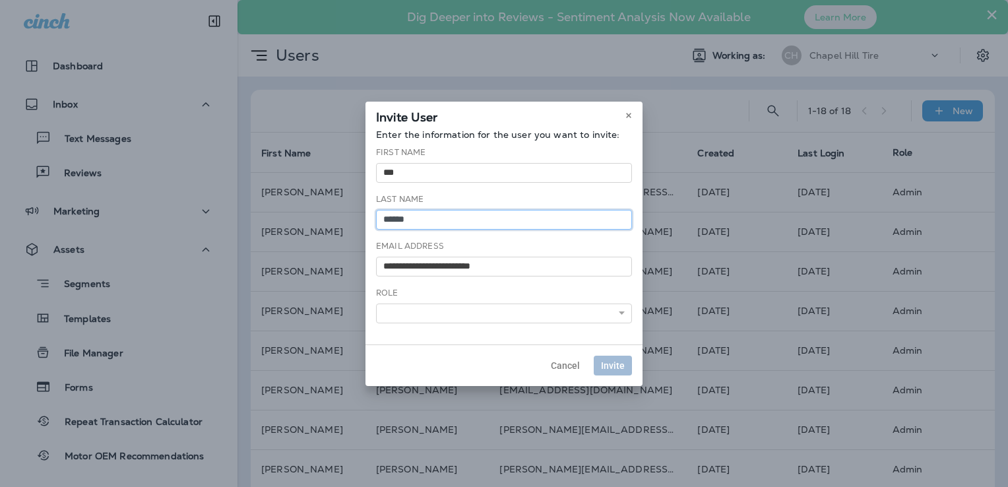
type input "******"
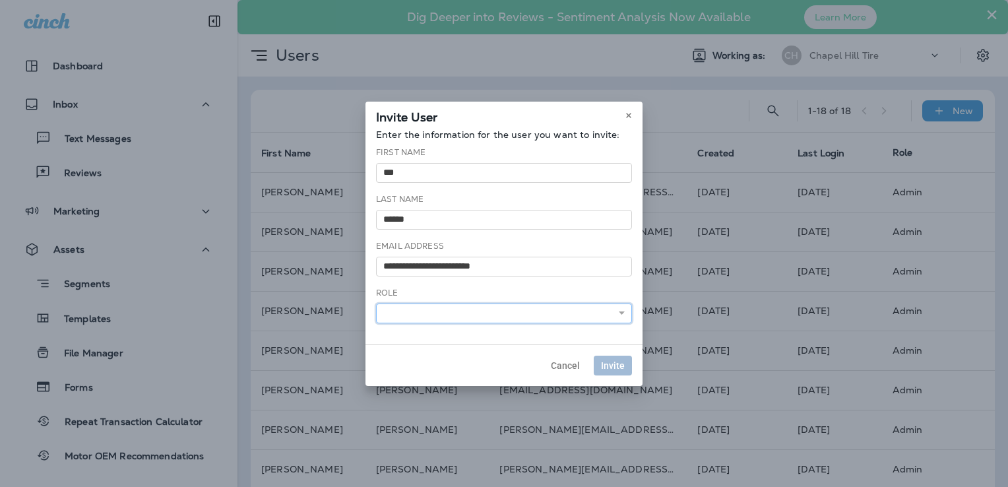
click at [411, 311] on select "******* ******** *****" at bounding box center [504, 313] width 256 height 20
select select "*"
click at [376, 303] on select "******* ******** *****" at bounding box center [504, 313] width 256 height 20
click at [609, 361] on span "Invite" at bounding box center [613, 365] width 24 height 9
select select
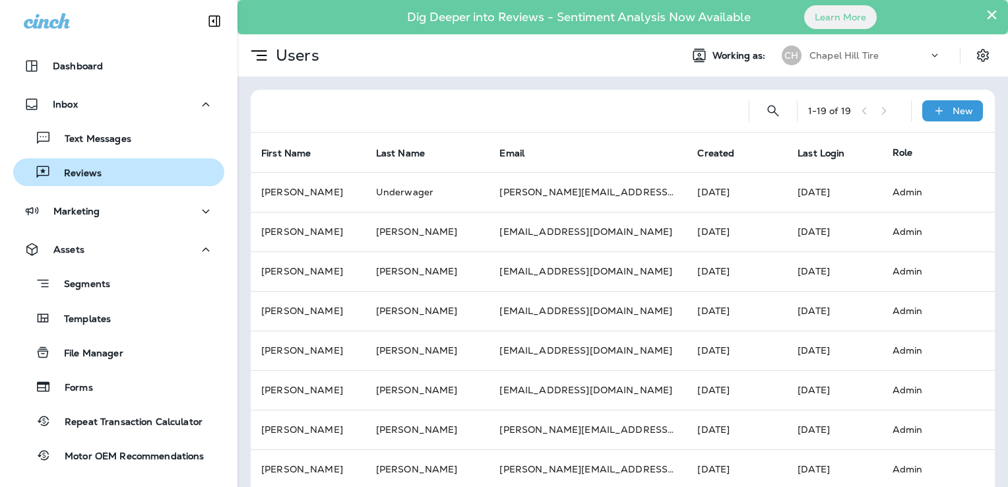
click at [80, 175] on p "Reviews" at bounding box center [76, 173] width 51 height 13
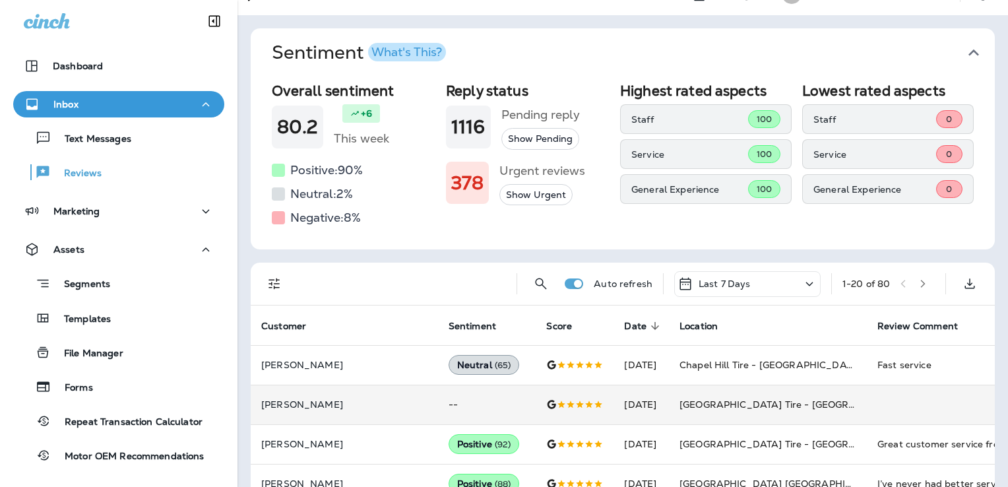
scroll to position [132, 0]
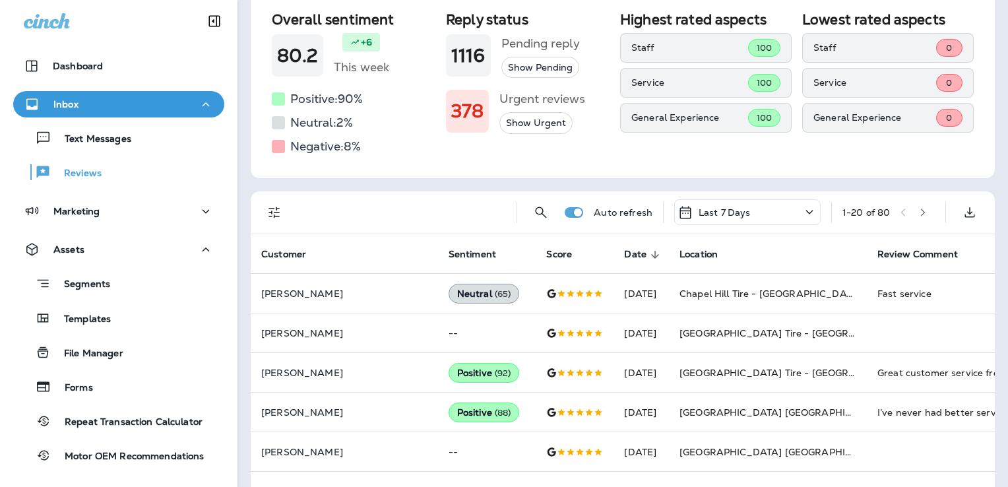
click at [275, 215] on icon "Filters" at bounding box center [273, 212] width 11 height 11
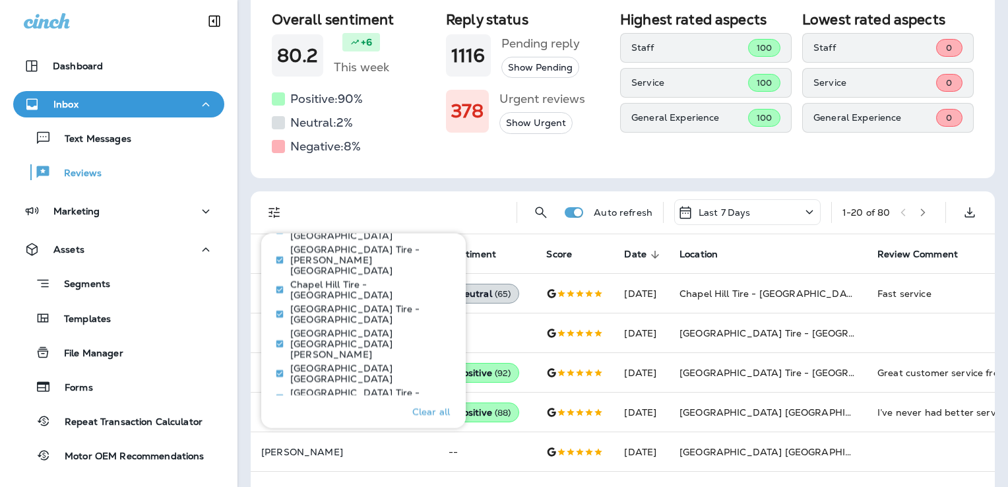
scroll to position [791, 0]
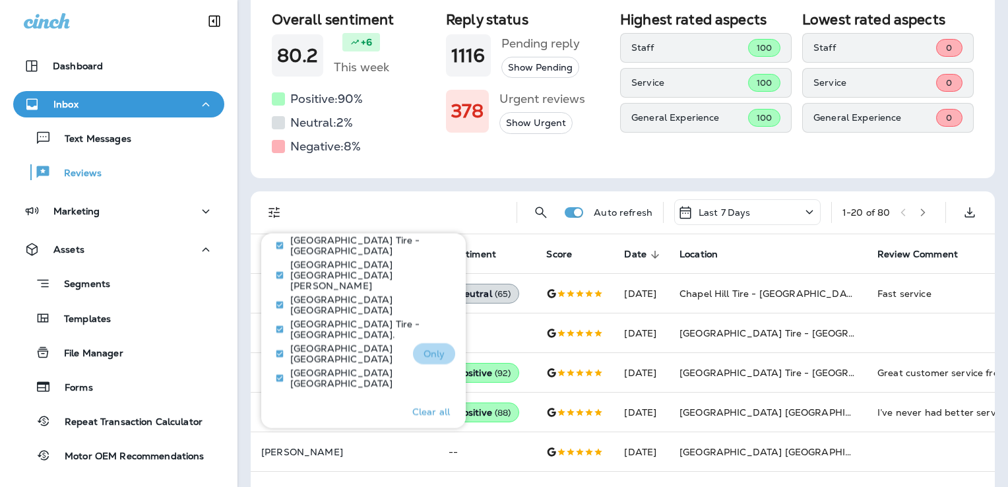
click at [430, 343] on button "Only" at bounding box center [434, 353] width 42 height 21
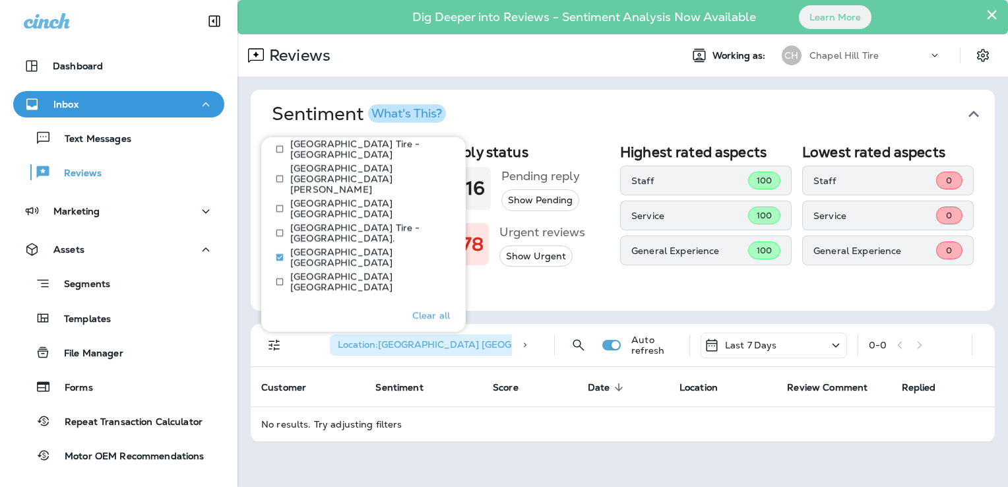
click at [557, 286] on div "Reply status 1116 Pending reply Show Pending 378 Urgent reviews Show Urgent" at bounding box center [528, 217] width 164 height 146
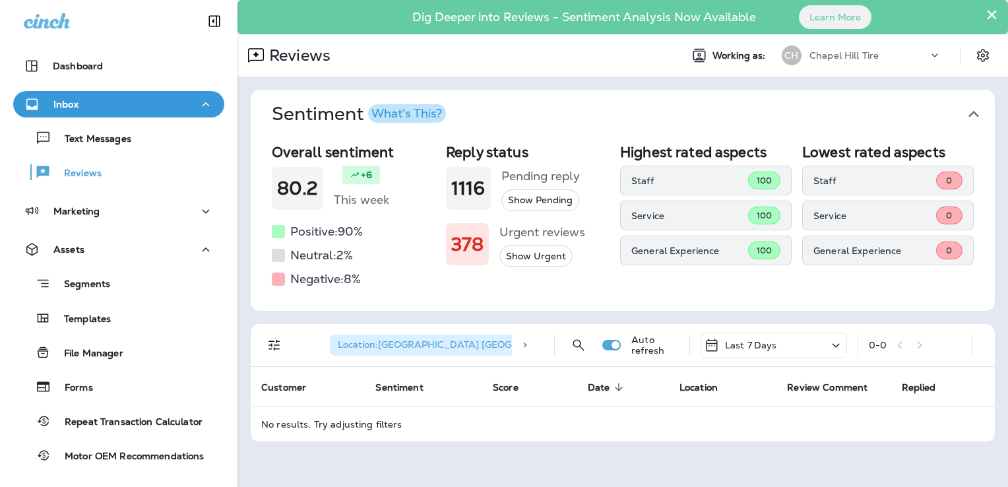
click at [835, 346] on icon at bounding box center [835, 345] width 7 height 4
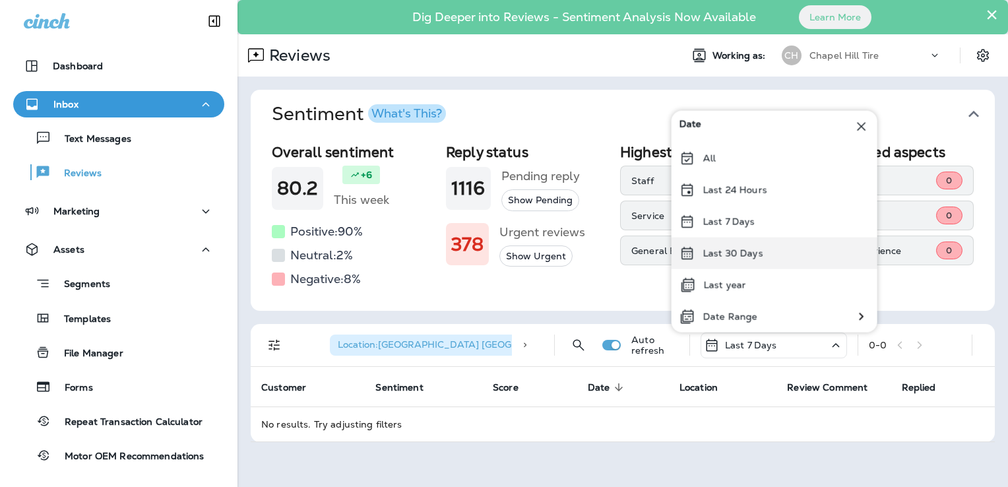
click at [760, 255] on div "Last 30 Days" at bounding box center [774, 253] width 206 height 32
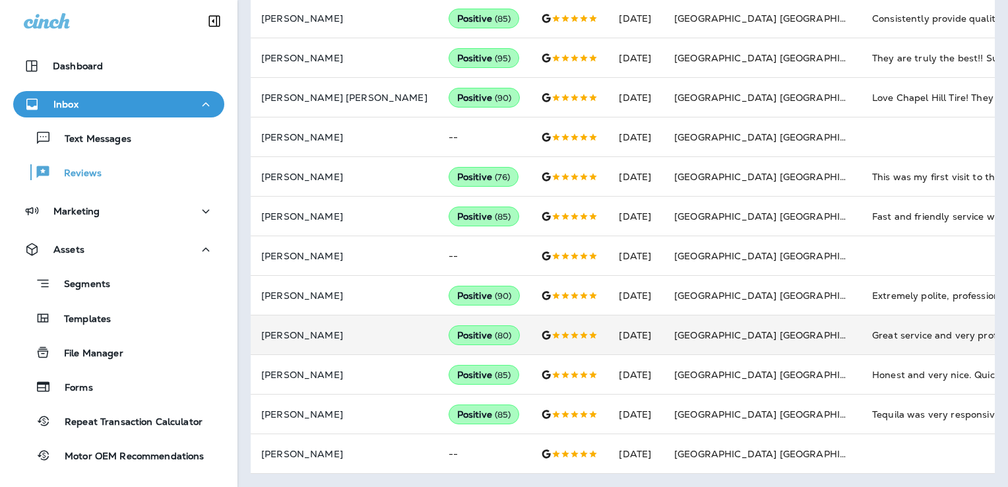
scroll to position [153, 0]
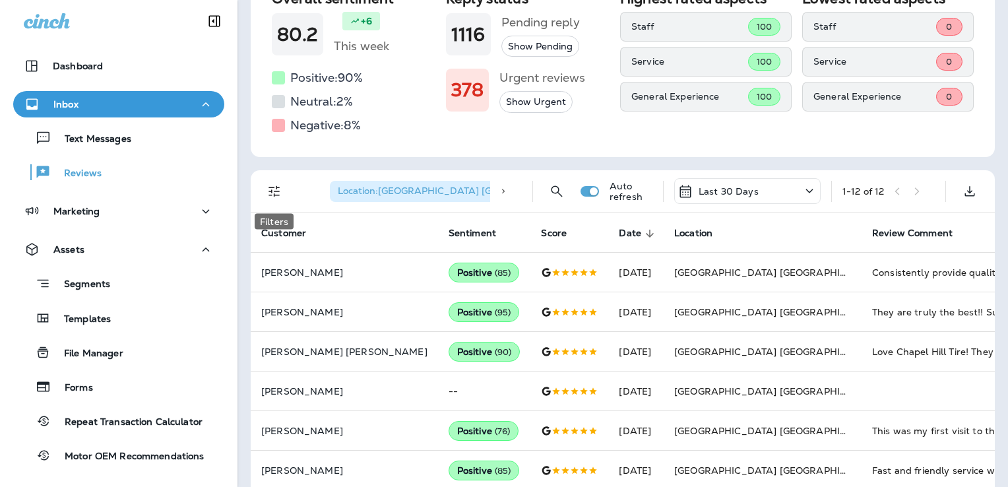
click at [272, 191] on icon "Filters" at bounding box center [274, 191] width 16 height 16
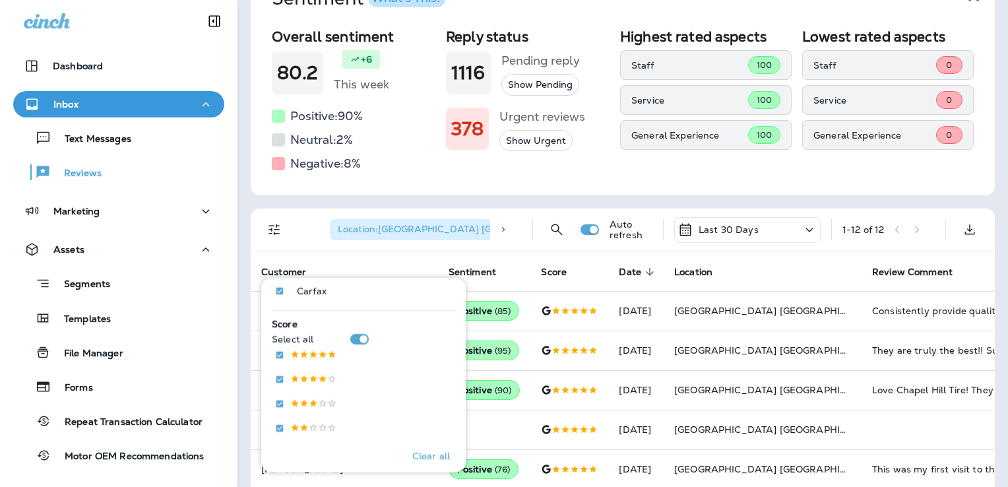
scroll to position [21, 0]
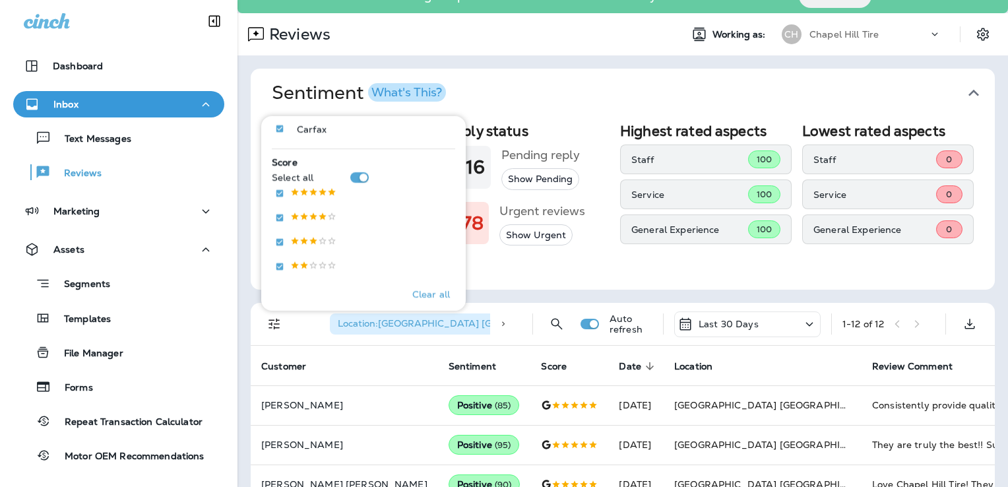
click at [541, 270] on div "Overall sentiment 80.2 +6 This week Positive: 90 % Neutral: 2 % Negative: 8 % R…" at bounding box center [623, 203] width 744 height 172
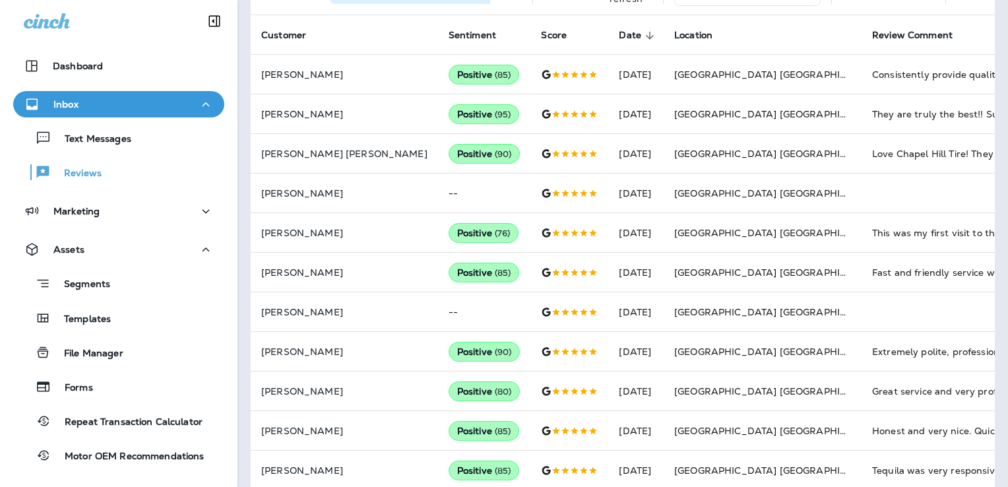
scroll to position [0, 0]
